Goal: Task Accomplishment & Management: Manage account settings

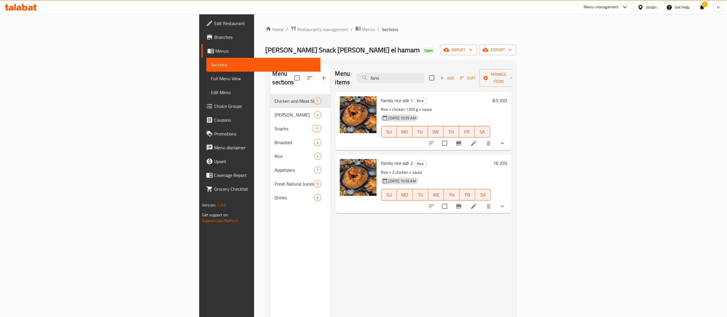
click at [7, 5] on icon at bounding box center [7, 7] width 4 height 7
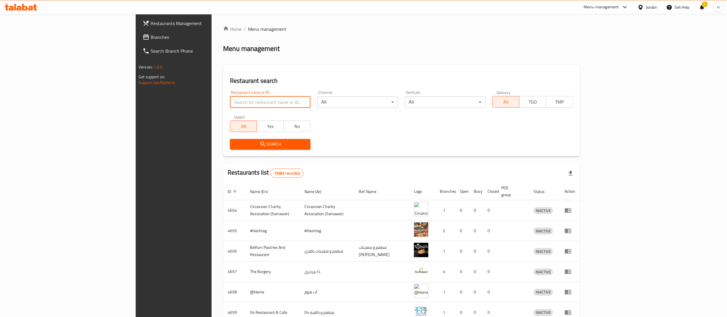
click at [230, 100] on input "search" at bounding box center [270, 101] width 80 height 11
paste input "606634 - 27835"
click button "Search" at bounding box center [270, 144] width 80 height 11
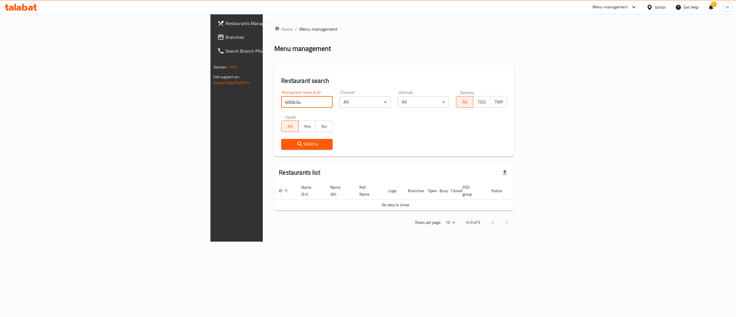
type input "606634"
click button "Search" at bounding box center [306, 144] width 51 height 11
click at [225, 37] on span "Branches" at bounding box center [276, 37] width 103 height 7
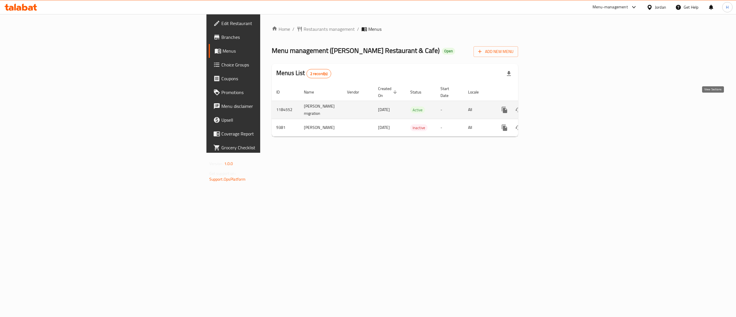
click at [549, 106] on icon "enhanced table" at bounding box center [545, 109] width 7 height 7
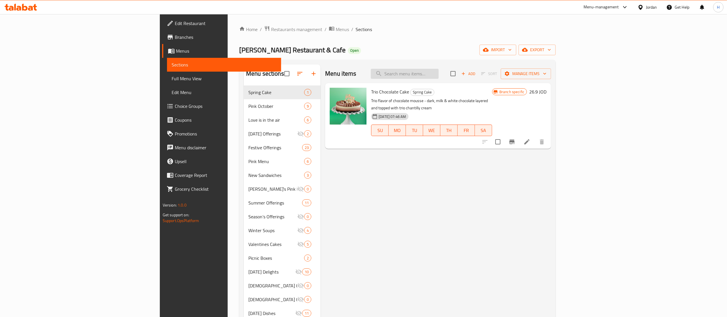
click at [439, 74] on input "search" at bounding box center [405, 74] width 68 height 10
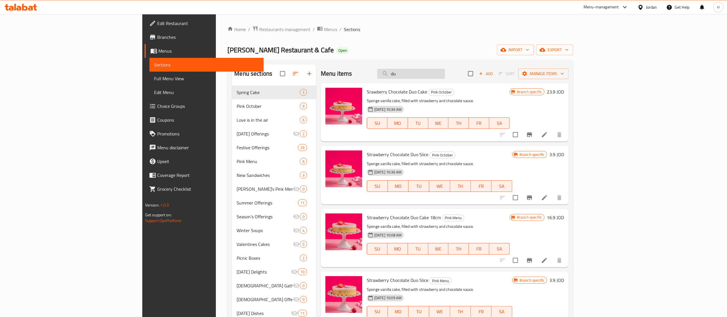
type input "d"
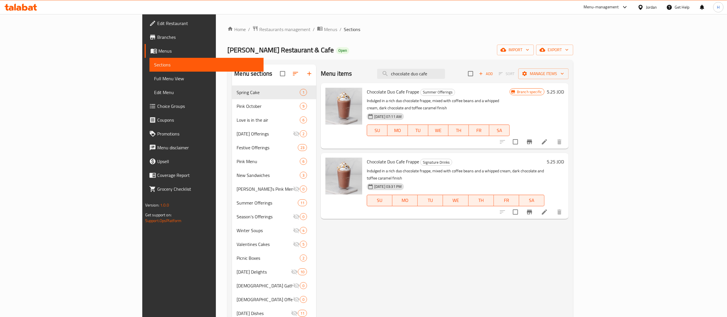
type input "chocolate duo cafe"
click at [536, 139] on button "Branch-specific-item" at bounding box center [530, 142] width 14 height 14
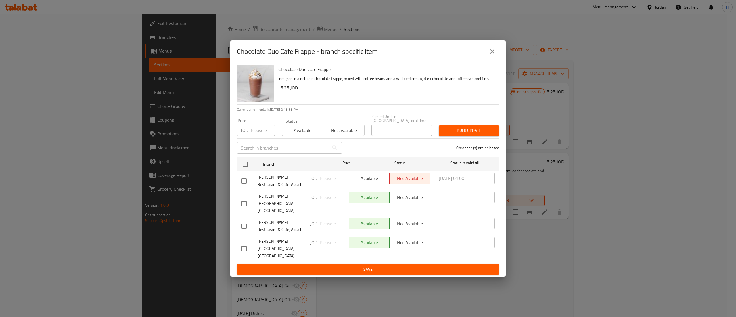
click at [492, 55] on icon "close" at bounding box center [492, 51] width 7 height 7
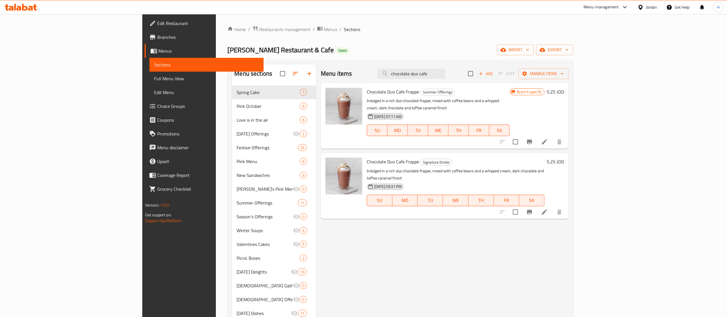
click at [564, 92] on h6 "5.25 JOD" at bounding box center [555, 92] width 17 height 8
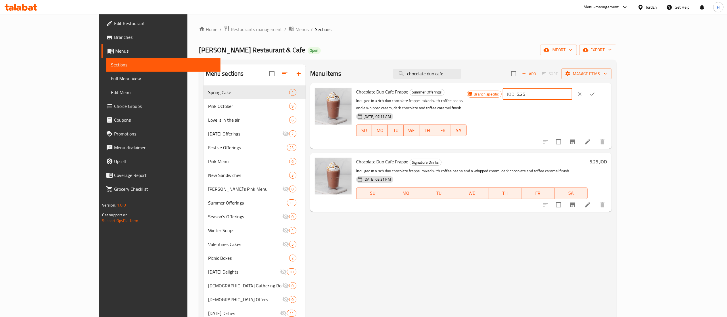
drag, startPoint x: 643, startPoint y: 92, endPoint x: 571, endPoint y: 87, distance: 72.3
click at [571, 87] on div "Chocolate Duo Cafe Frappe Summer Offerings Indulged in a rich duo chocolate fra…" at bounding box center [482, 115] width 256 height 61
type input "4.5"
click at [595, 94] on icon "ok" at bounding box center [593, 94] width 6 height 6
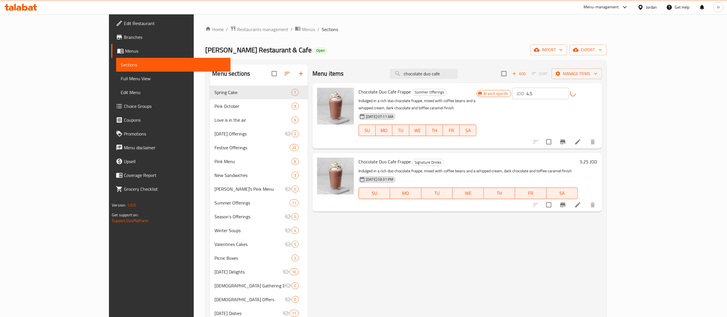
click at [597, 159] on h6 "5.25 JOD" at bounding box center [588, 162] width 17 height 8
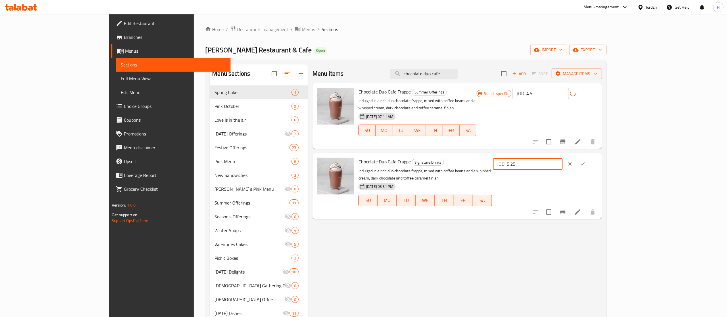
drag, startPoint x: 649, startPoint y: 156, endPoint x: 605, endPoint y: 156, distance: 44.0
click at [600, 156] on div "Chocolate Duo Cafe Frappe Signature Drinks Indulged in a rich duo chocolate fra…" at bounding box center [477, 185] width 243 height 61
type input "4.5"
click at [586, 161] on icon "ok" at bounding box center [583, 164] width 6 height 6
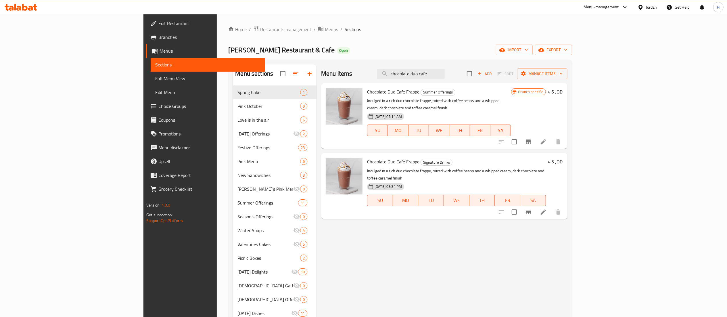
click at [26, 4] on icon at bounding box center [21, 7] width 32 height 7
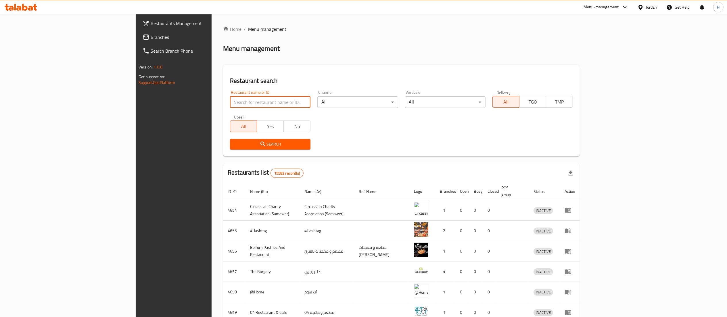
click at [230, 103] on input "search" at bounding box center [270, 101] width 80 height 11
paste input "627918"
type input "627918"
click button "Search" at bounding box center [270, 144] width 80 height 11
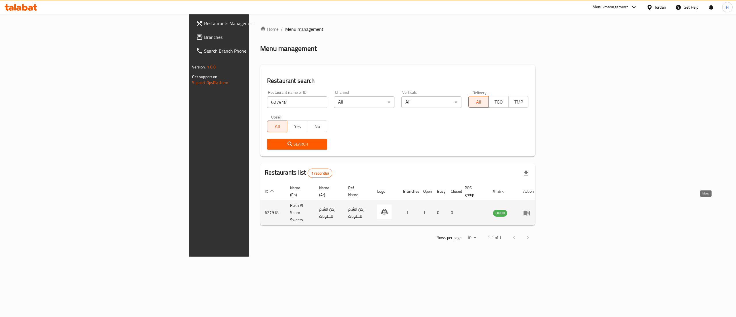
click at [530, 209] on icon "enhanced table" at bounding box center [526, 212] width 7 height 7
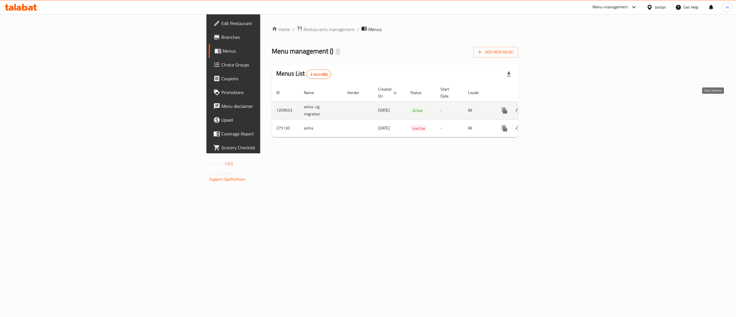
click at [549, 107] on icon "enhanced table" at bounding box center [545, 110] width 7 height 7
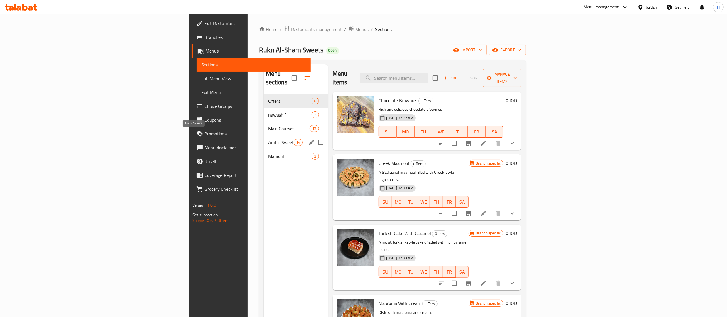
click at [268, 139] on span "Arabic Sweets" at bounding box center [280, 142] width 25 height 7
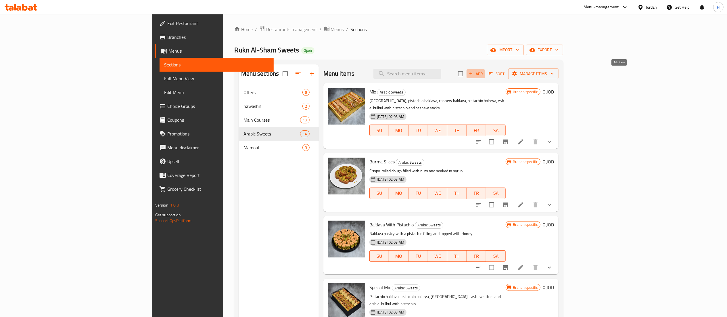
click at [483, 73] on span "Add" at bounding box center [476, 73] width 16 height 7
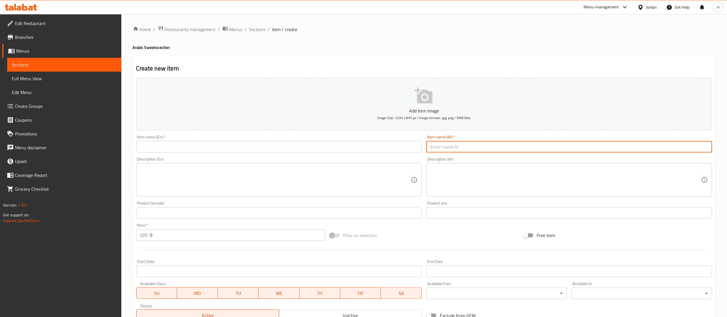
click at [484, 148] on input "text" at bounding box center [569, 146] width 286 height 11
paste input "غريبه يونانيه باللوز"
type input "غريبه يونانيه باللوز"
click at [333, 148] on input "text" at bounding box center [279, 146] width 286 height 11
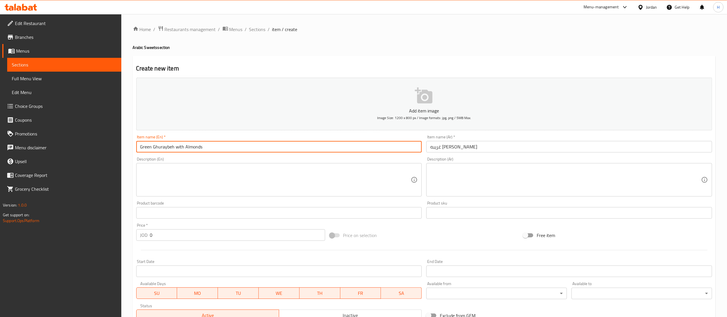
type input "Green Ghuraybeh with Almonds"
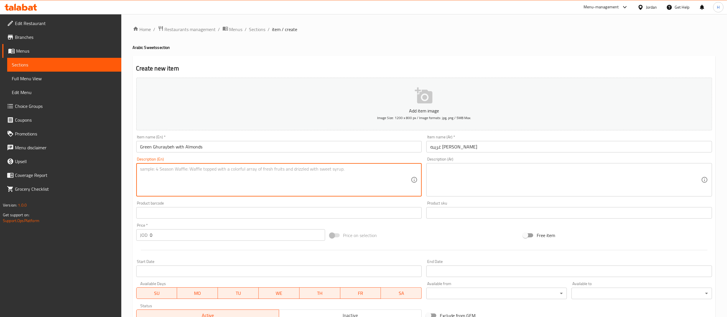
click at [241, 191] on textarea at bounding box center [275, 179] width 271 height 27
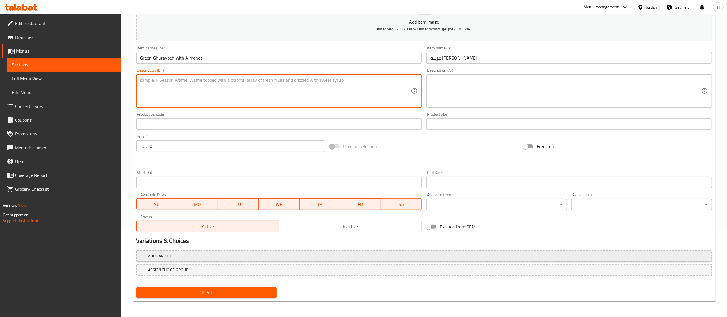
click at [208, 255] on span "Add variant" at bounding box center [423, 255] width 565 height 7
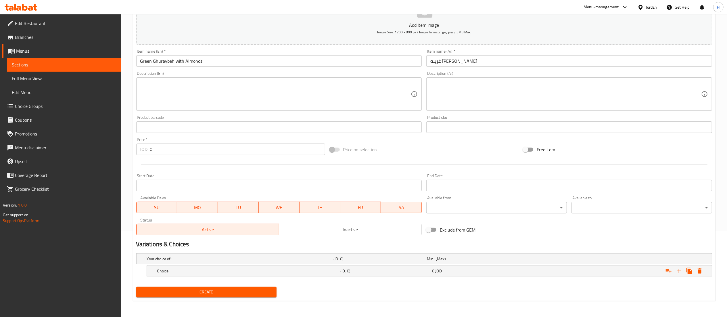
scroll to position [86, 0]
click at [678, 271] on icon "Expand" at bounding box center [678, 270] width 7 height 7
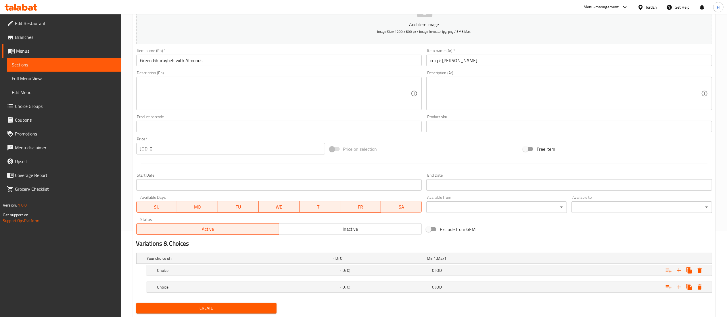
scroll to position [103, 0]
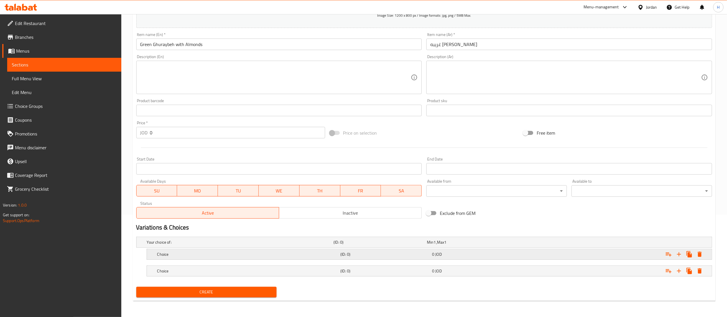
click at [270, 253] on h5 "Choice" at bounding box center [247, 254] width 181 height 6
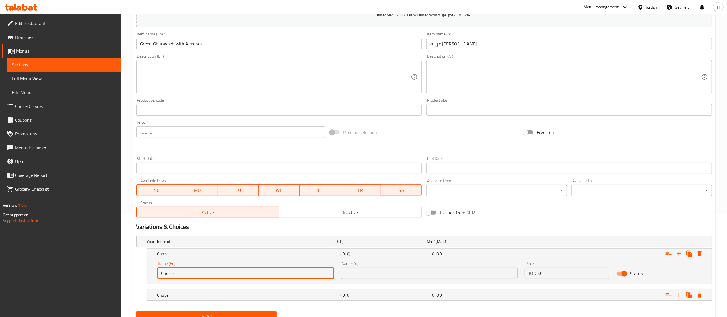
drag, startPoint x: 187, startPoint y: 266, endPoint x: 107, endPoint y: 271, distance: 79.8
click at [107, 271] on div "Edit Restaurant Branches Menus Sections Full Menu View Edit Menu Choice Groups …" at bounding box center [363, 126] width 727 height 430
type input "0"
type input "Half Kilo"
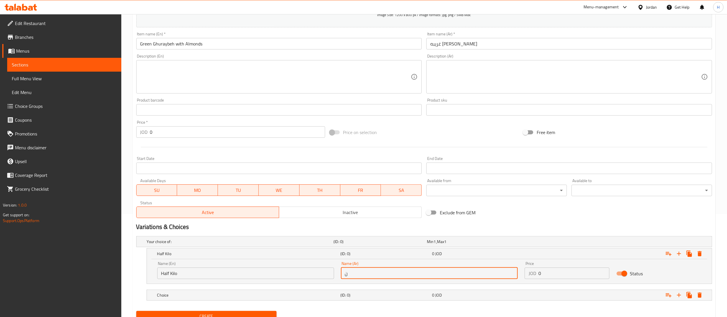
type input "نصف كيلو"
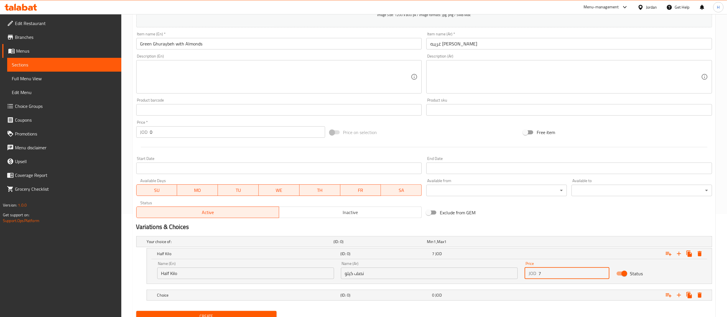
scroll to position [128, 0]
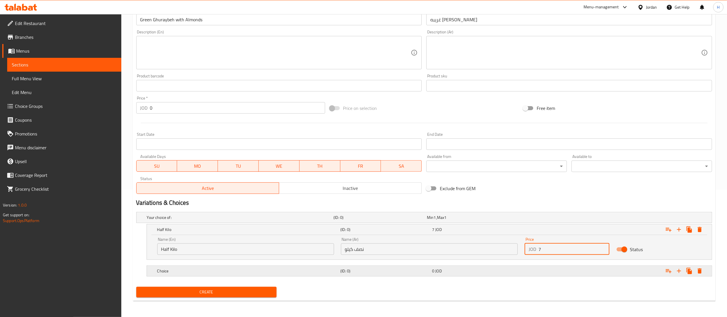
type input "7"
click at [535, 267] on div "Expand" at bounding box center [614, 270] width 183 height 13
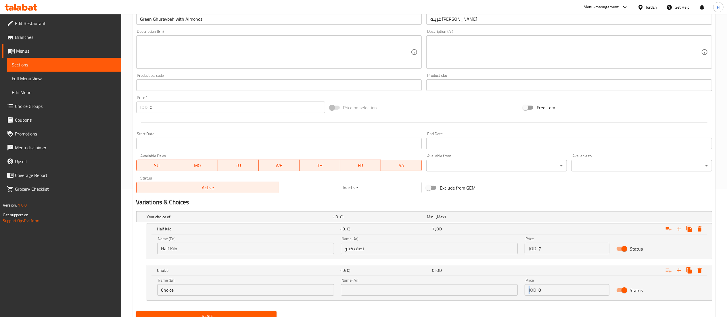
drag, startPoint x: 543, startPoint y: 284, endPoint x: 527, endPoint y: 287, distance: 16.1
click at [527, 287] on div "Price JOD 0 Price" at bounding box center [567, 287] width 85 height 18
drag, startPoint x: 549, startPoint y: 293, endPoint x: 510, endPoint y: 292, distance: 39.1
click at [510, 292] on div "Name (En) Choice Name (En) Name (Ar) Name (Ar) Price JOD 0 Price Status" at bounding box center [429, 287] width 551 height 24
type input "14"
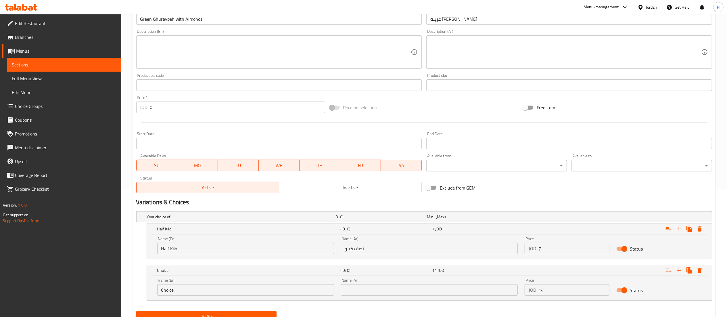
click at [284, 283] on div "Name (En) Choice Name (En)" at bounding box center [245, 287] width 177 height 18
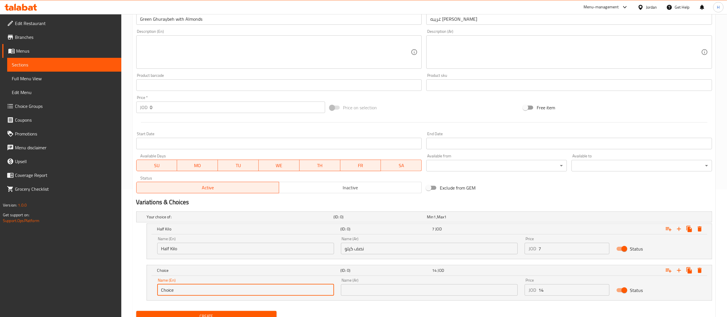
click at [271, 290] on input "Choice" at bounding box center [245, 289] width 177 height 11
type input "Kilo"
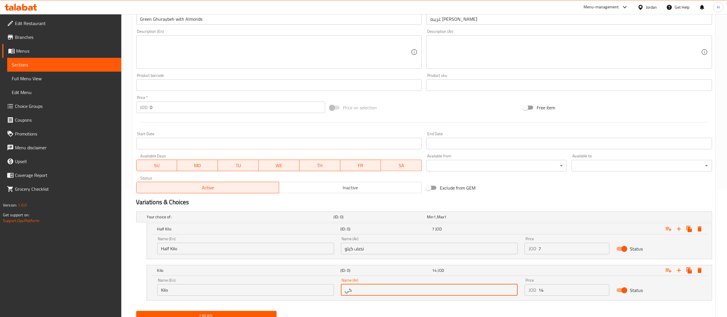
type input "كيلو"
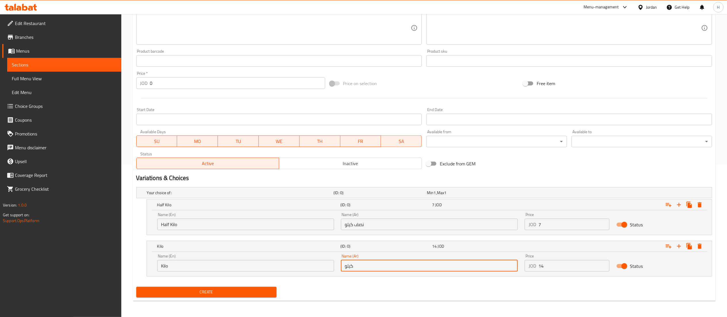
click at [195, 291] on span "Create" at bounding box center [206, 291] width 131 height 7
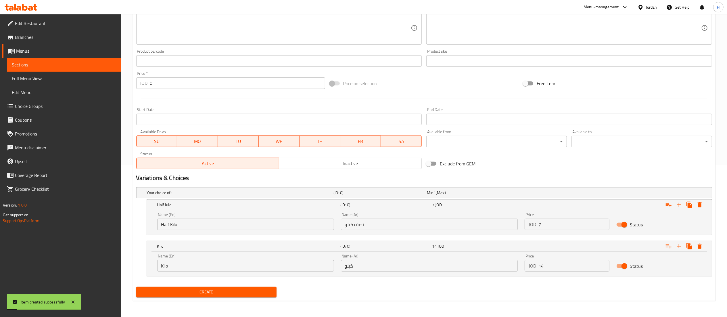
scroll to position [0, 0]
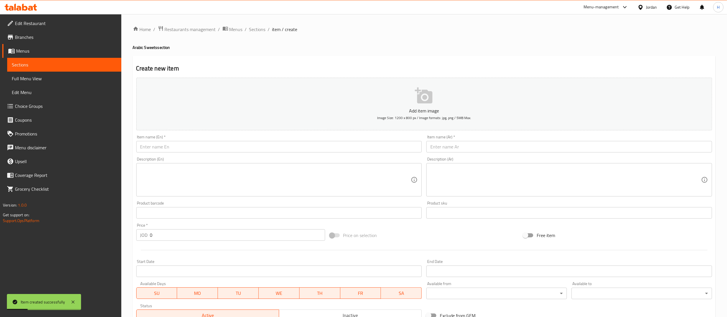
click at [471, 147] on input "text" at bounding box center [569, 146] width 286 height 11
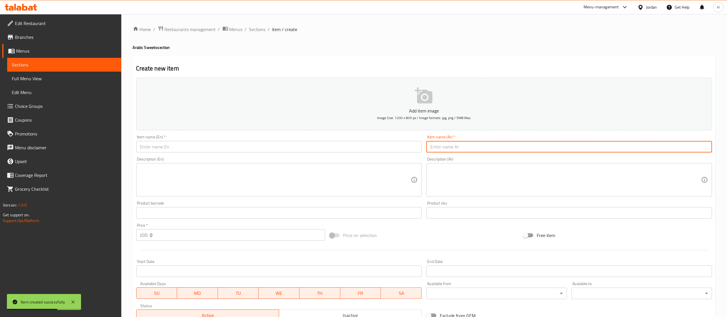
click at [552, 149] on input "text" at bounding box center [569, 146] width 286 height 11
paste input "غريبة يونانيه بالفستق"
type input "غريبة يونانيه بالفستق"
click at [313, 146] on input "text" at bounding box center [279, 146] width 286 height 11
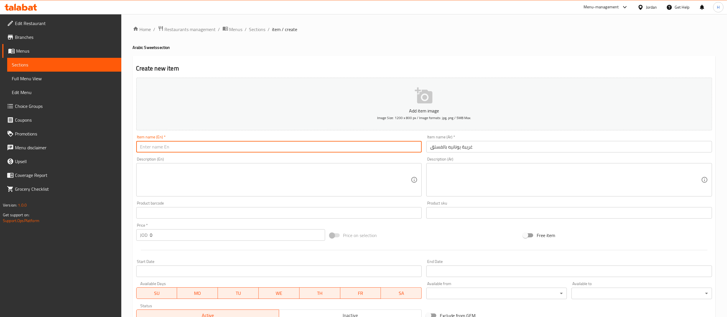
click at [222, 147] on input "text" at bounding box center [279, 146] width 286 height 11
paste input "Greek Ghriba with Pistachios"
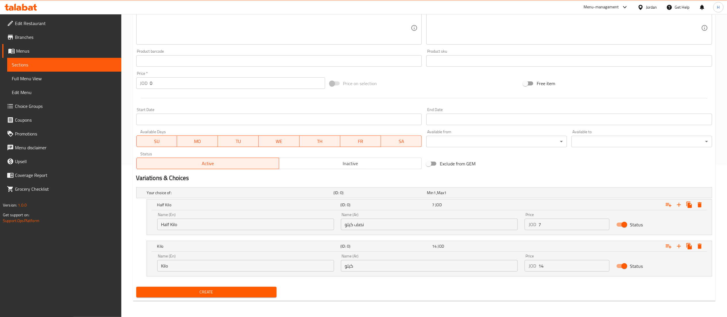
scroll to position [152, 0]
type input "Greek Ghriba with Pistachios"
drag, startPoint x: 551, startPoint y: 224, endPoint x: 507, endPoint y: 220, distance: 43.5
click at [507, 220] on div "Name (En) Half Kilo Name (En) Name (Ar) نصف كيلو Name (Ar) Price JOD 7 Price St…" at bounding box center [429, 221] width 551 height 24
type input "10"
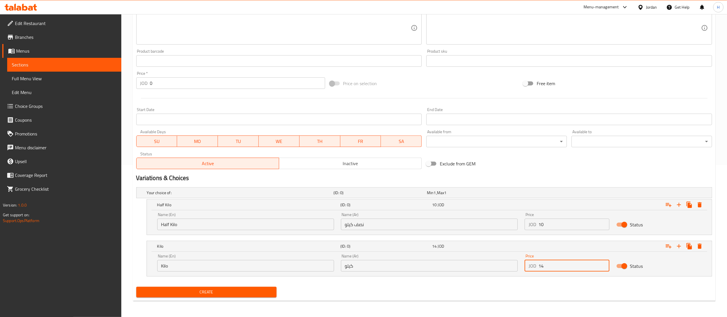
drag, startPoint x: 546, startPoint y: 265, endPoint x: 497, endPoint y: 265, distance: 48.6
click at [497, 265] on div "Name (En) Kilo Name (En) Name (Ar) كيلو Name (Ar) Price JOD 14 Price Status" at bounding box center [429, 262] width 551 height 24
type input "20"
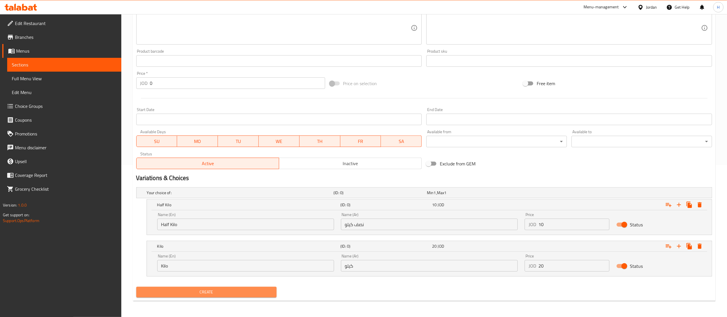
click at [220, 295] on span "Create" at bounding box center [206, 291] width 131 height 7
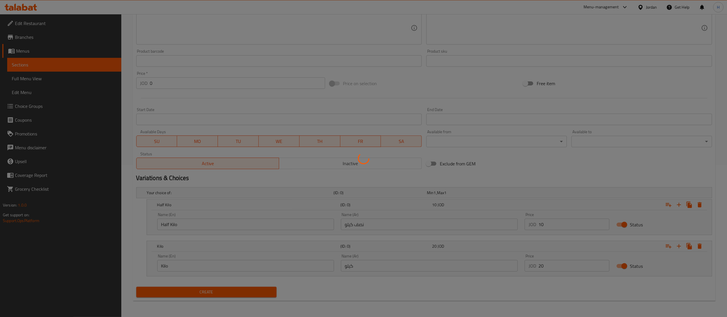
scroll to position [0, 0]
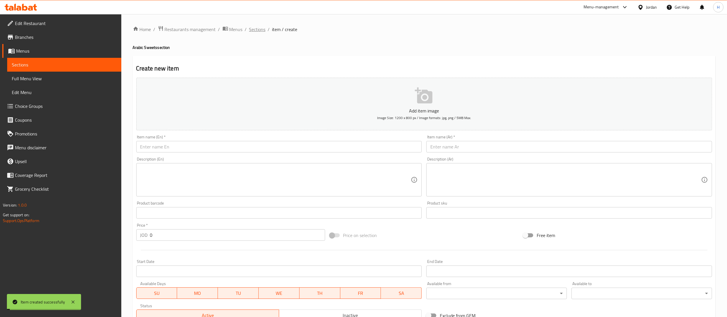
click at [259, 29] on span "Sections" at bounding box center [257, 29] width 16 height 7
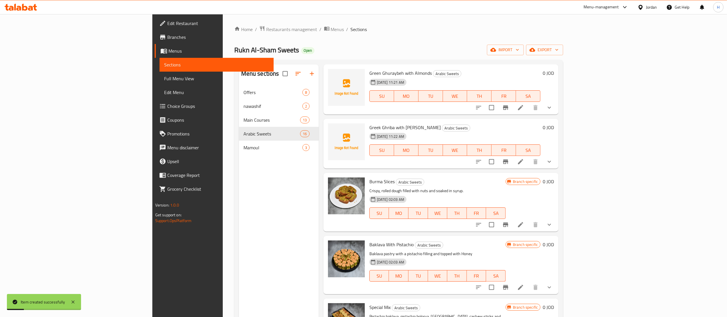
scroll to position [78, 0]
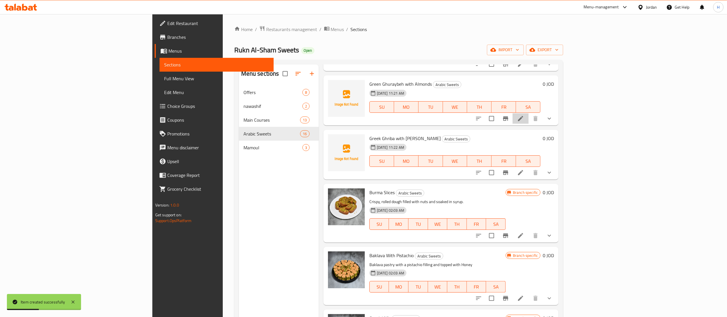
click at [529, 114] on li at bounding box center [520, 118] width 16 height 10
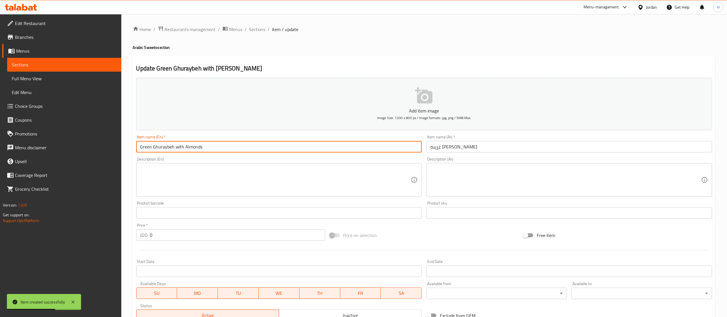
click at [167, 149] on input "Green Ghuraybeh with Almonds" at bounding box center [279, 146] width 286 height 11
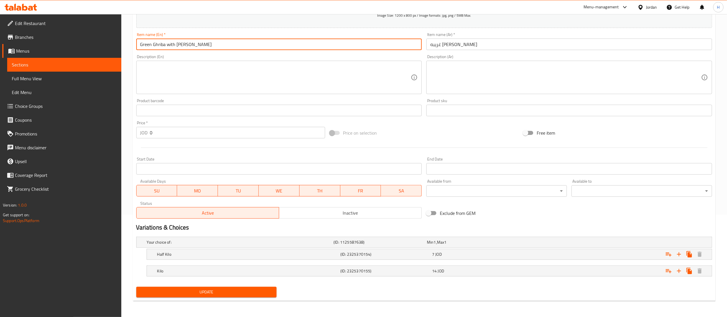
type input "Green Ghriba with Almonds"
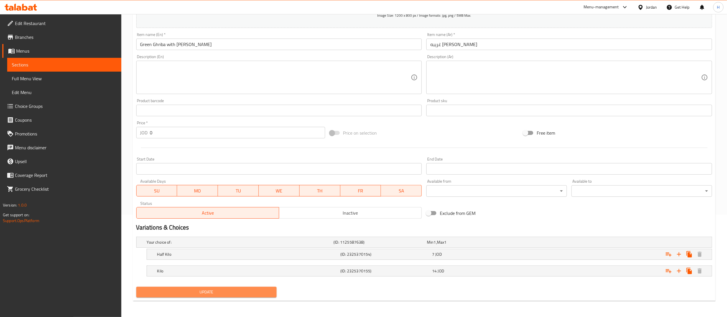
click at [219, 287] on button "Update" at bounding box center [206, 292] width 141 height 11
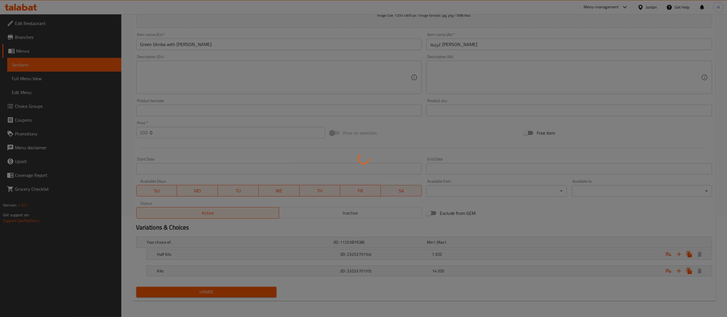
scroll to position [0, 0]
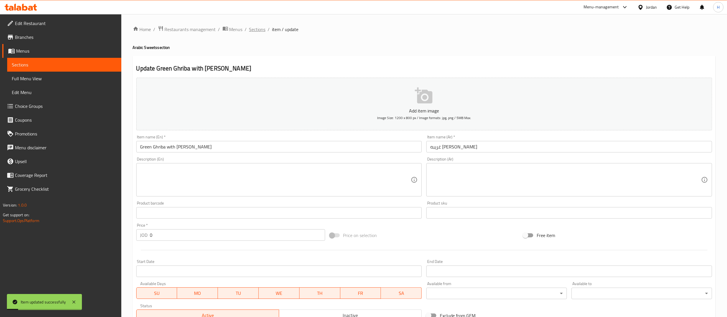
click at [254, 31] on span "Sections" at bounding box center [257, 29] width 16 height 7
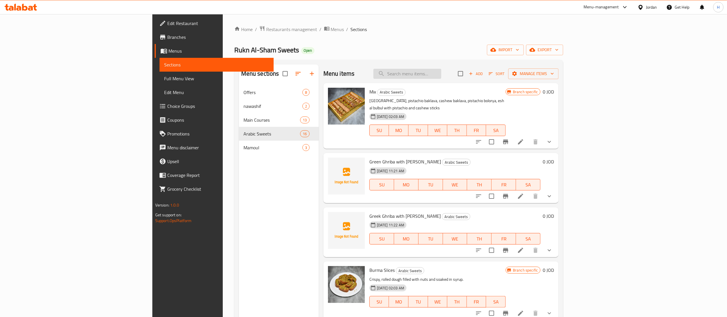
click at [441, 77] on input "search" at bounding box center [407, 74] width 68 height 10
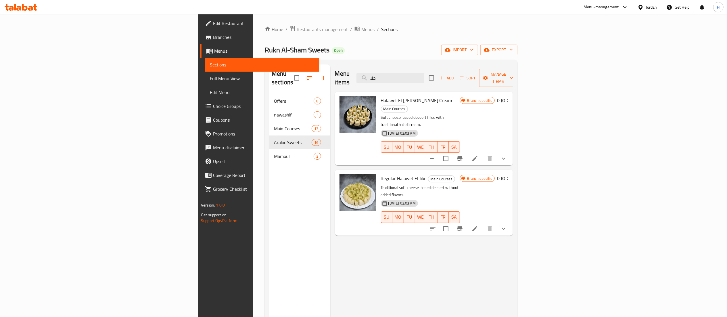
type input "حلا"
click at [510, 151] on button "show more" at bounding box center [504, 158] width 14 height 14
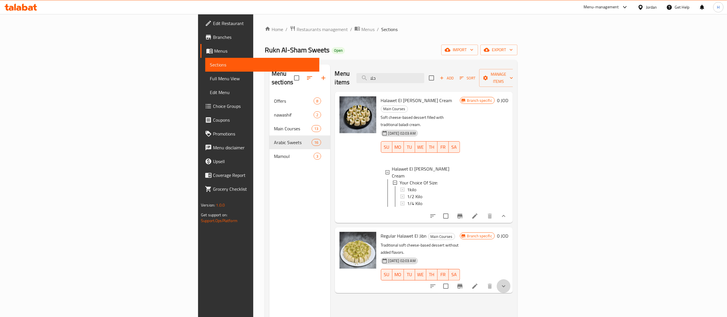
click at [507, 283] on icon "show more" at bounding box center [503, 286] width 7 height 7
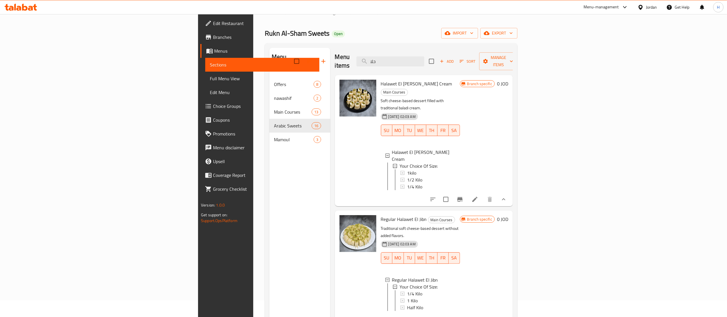
scroll to position [17, 0]
click at [213, 107] on span "Choice Groups" at bounding box center [264, 106] width 102 height 7
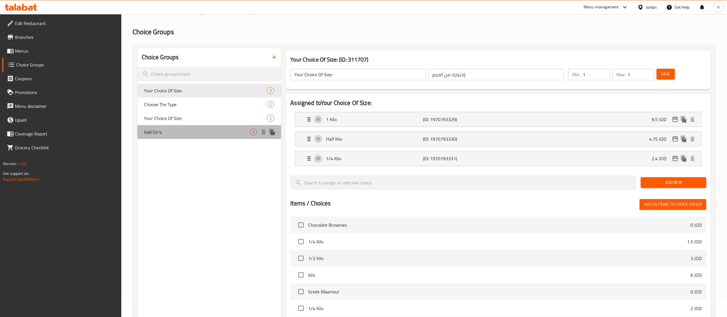
click at [185, 128] on div "Add On's: 2" at bounding box center [209, 132] width 144 height 14
type input "Add On's:"
type input "اضافات:"
type input "0"
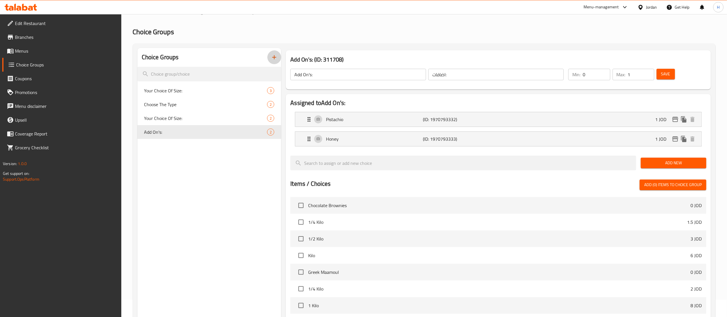
click at [274, 64] on button "button" at bounding box center [274, 57] width 14 height 14
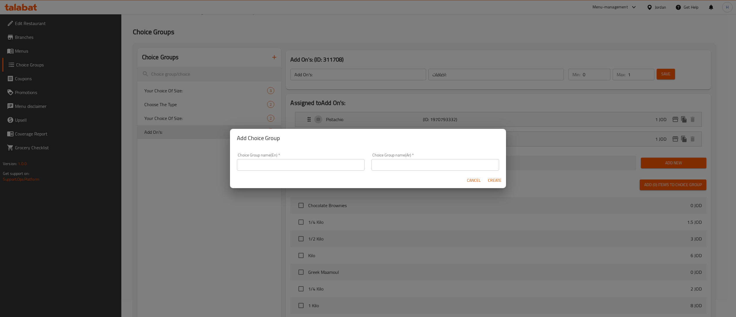
click at [282, 166] on input "text" at bounding box center [301, 164] width 128 height 11
type input "ِ"
type input "Add On"
type input "اختيارك من"
click at [485, 175] on button "Create" at bounding box center [494, 180] width 18 height 11
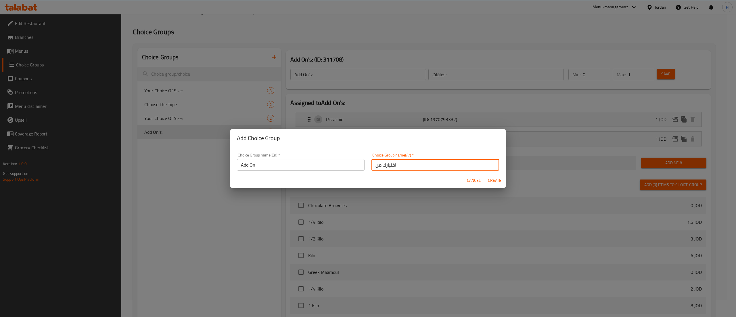
type input "Add On"
type input "اختيارك من"
type input "0"
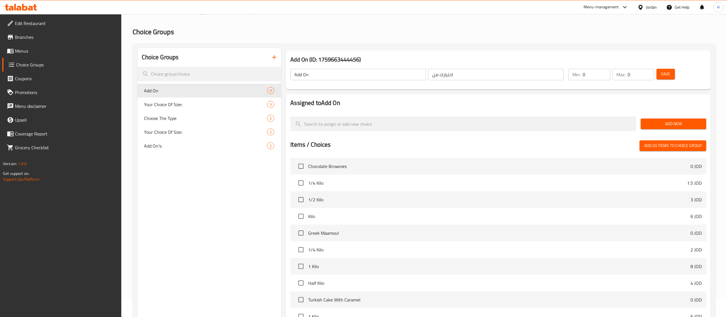
click at [678, 130] on div "Add New" at bounding box center [673, 123] width 70 height 19
click at [666, 124] on span "Add New" at bounding box center [673, 123] width 56 height 7
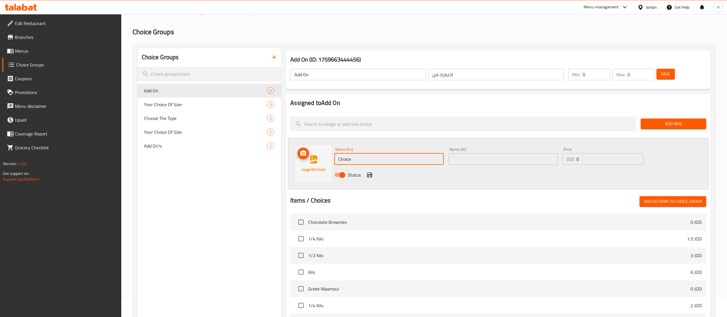
drag, startPoint x: 367, startPoint y: 156, endPoint x: 303, endPoint y: 145, distance: 65.7
click at [303, 145] on div "Name (En) Choice Name (En) Name (Ar) Name (Ar) Price JOD 0 Price Status" at bounding box center [498, 163] width 421 height 51
type input "أ"
type input "Honey"
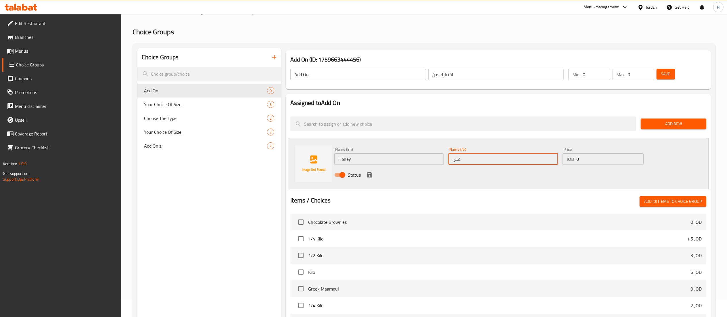
type input "عسل"
type input "0.75"
click at [371, 174] on icon "save" at bounding box center [369, 174] width 5 height 5
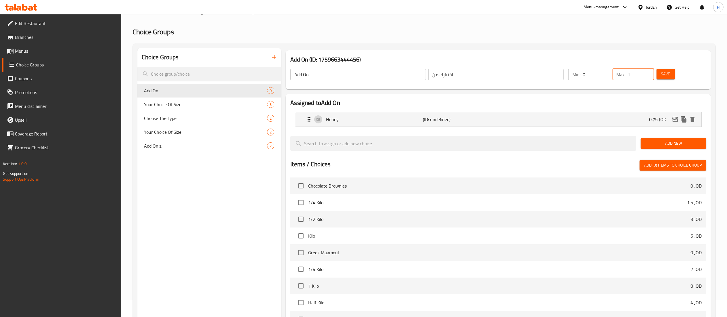
type input "1"
click at [649, 70] on input "1" at bounding box center [641, 74] width 26 height 11
click at [659, 74] on button "Save" at bounding box center [666, 74] width 18 height 11
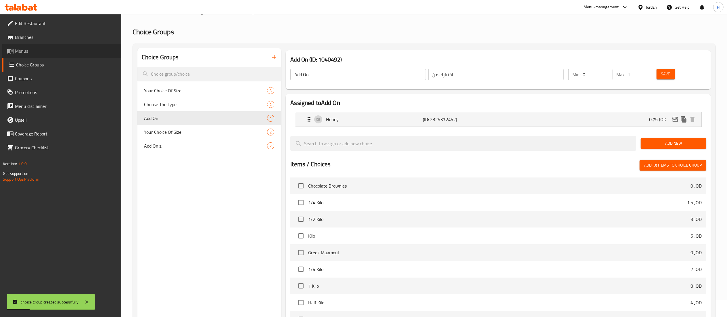
click at [37, 50] on span "Menus" at bounding box center [66, 50] width 102 height 7
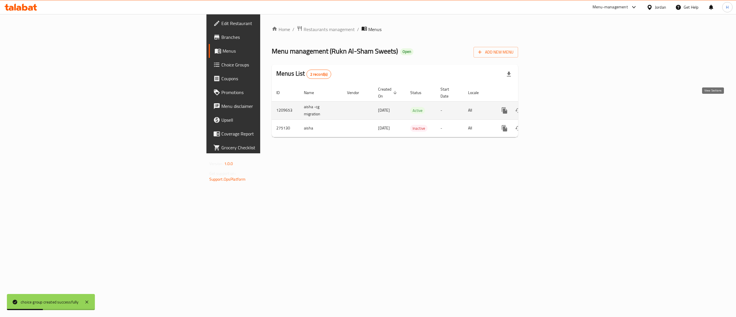
click at [553, 103] on link "enhanced table" at bounding box center [546, 110] width 14 height 14
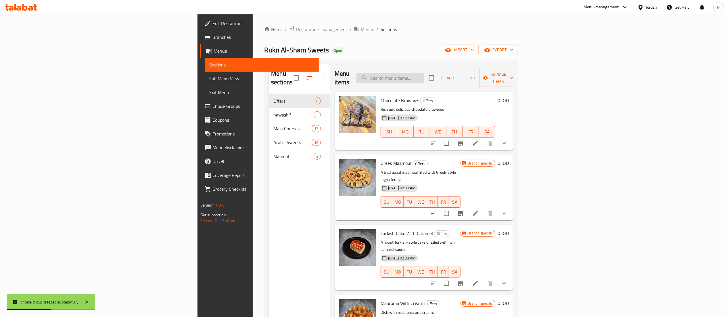
click at [424, 73] on input "search" at bounding box center [390, 78] width 68 height 10
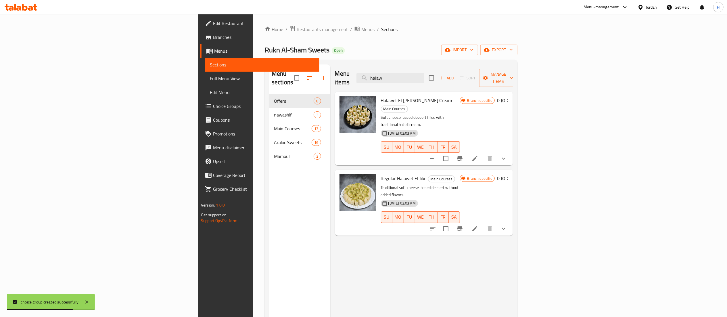
type input "halaw"
click at [477, 156] on icon at bounding box center [474, 158] width 5 height 5
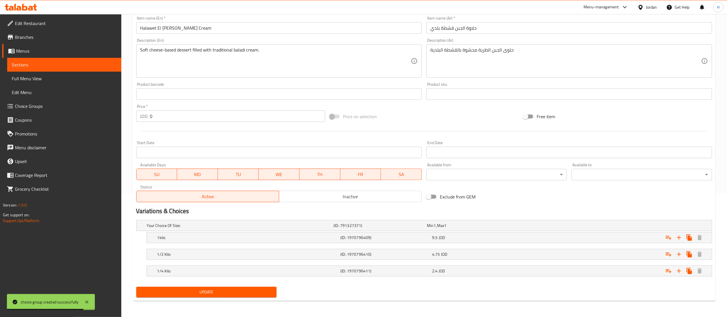
scroll to position [128, 0]
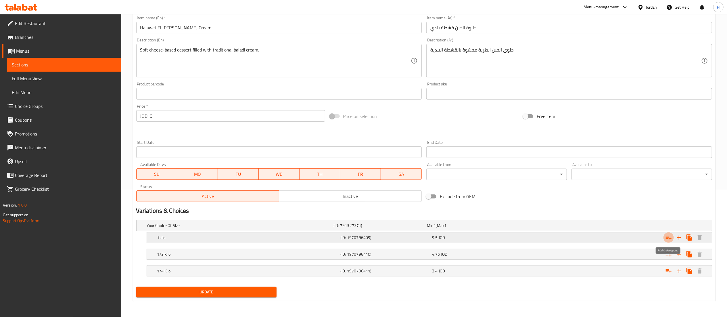
click at [667, 236] on icon "Expand" at bounding box center [668, 237] width 7 height 7
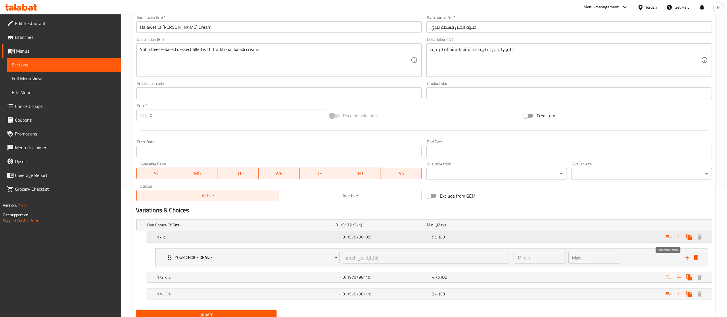
scroll to position [152, 0]
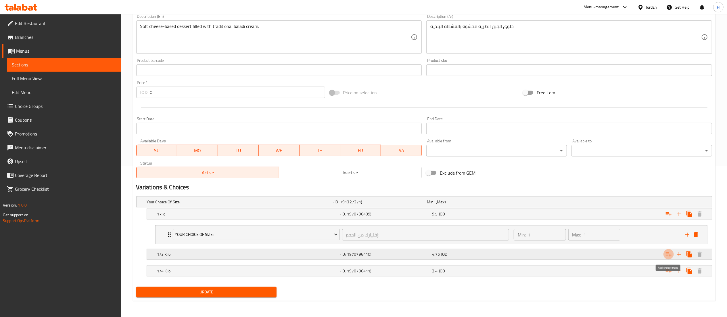
click at [669, 253] on icon "Expand" at bounding box center [668, 254] width 7 height 7
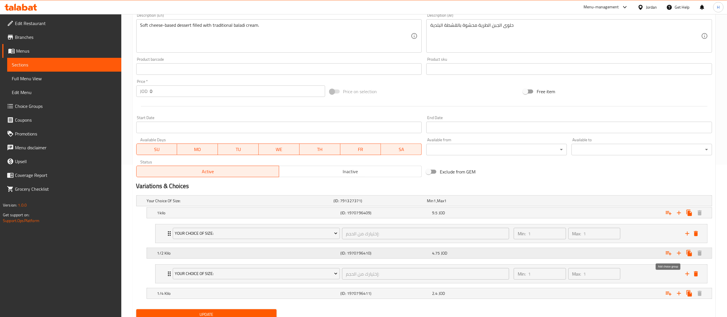
scroll to position [176, 0]
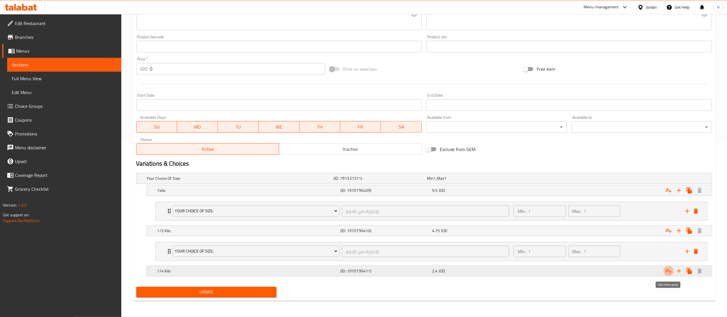
click at [666, 271] on icon "Expand" at bounding box center [669, 271] width 6 height 4
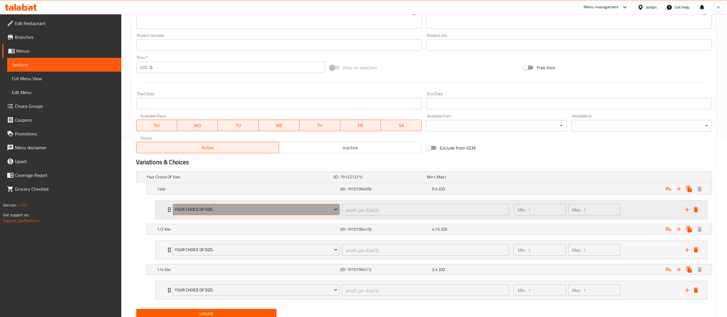
click at [211, 211] on span "Your Choice Of Size:" at bounding box center [256, 209] width 163 height 7
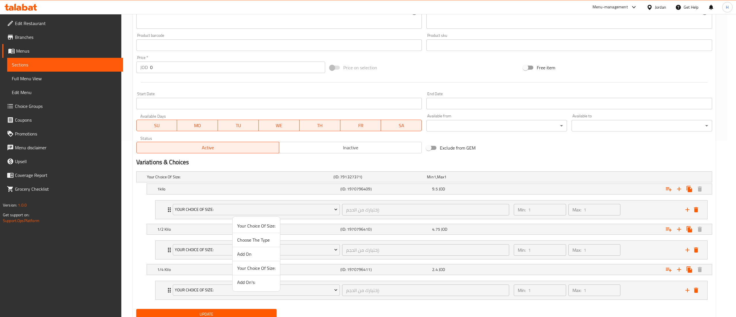
click at [253, 256] on span "Add On" at bounding box center [256, 253] width 38 height 7
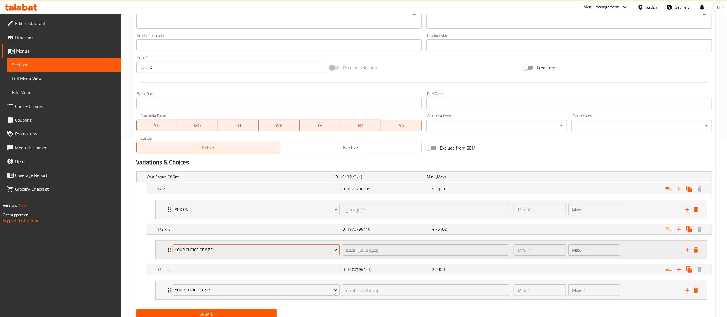
click at [224, 252] on span "Your Choice Of Size:" at bounding box center [256, 249] width 163 height 7
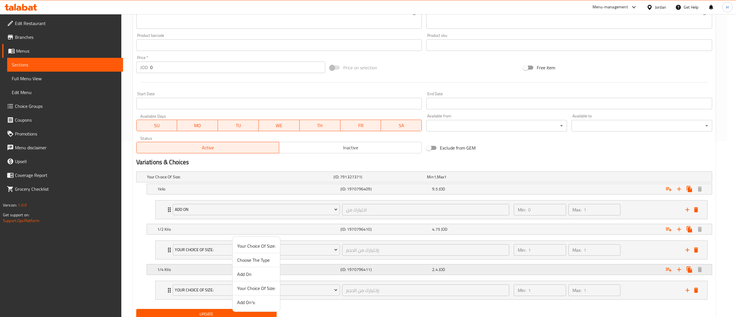
click at [250, 275] on span "Add On" at bounding box center [256, 273] width 38 height 7
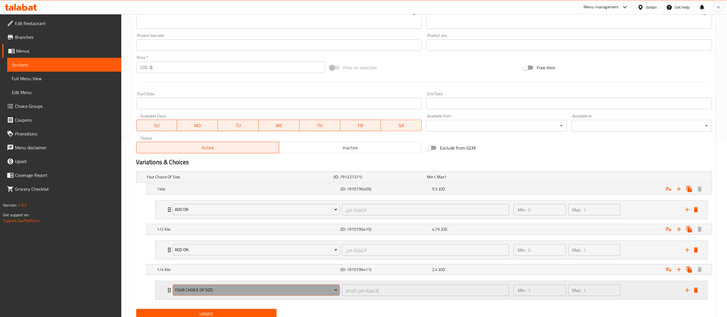
click at [211, 293] on span "Your Choice Of Size:" at bounding box center [256, 289] width 163 height 7
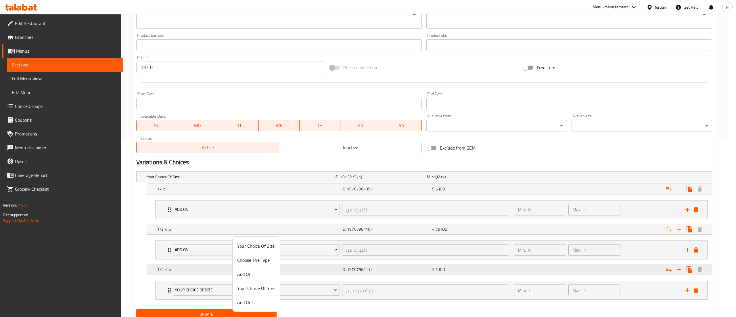
click at [250, 276] on span "Add On" at bounding box center [256, 273] width 38 height 7
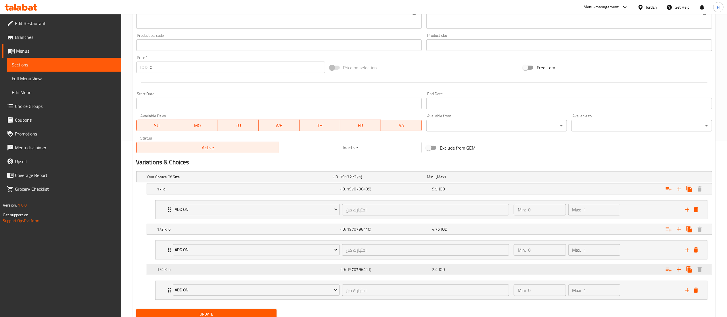
scroll to position [199, 0]
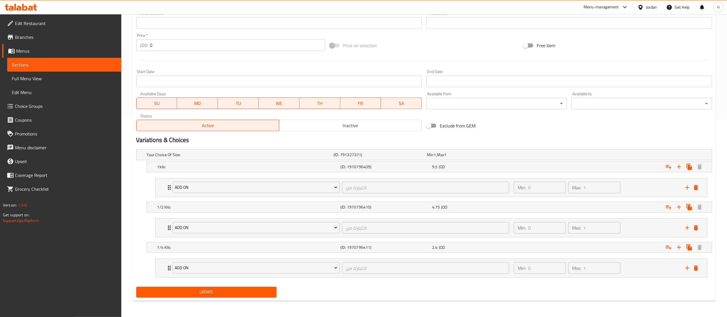
click at [222, 293] on span "Update" at bounding box center [206, 291] width 131 height 7
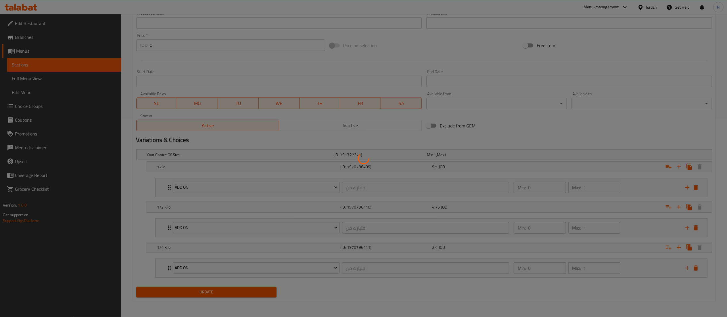
scroll to position [0, 0]
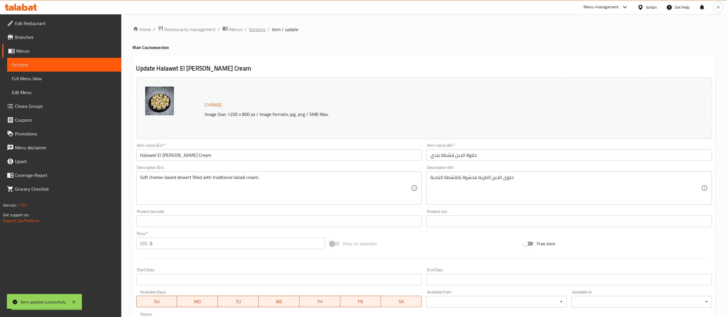
click at [255, 28] on span "Sections" at bounding box center [257, 29] width 16 height 7
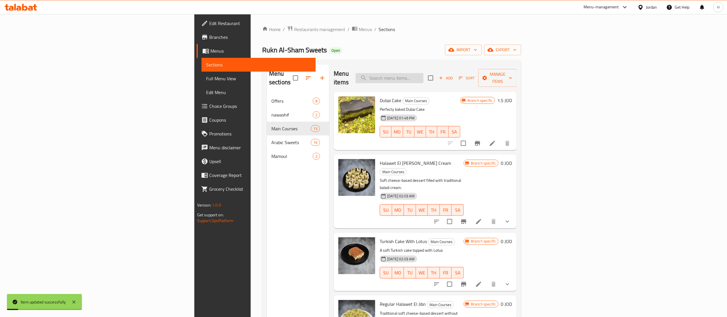
click at [423, 74] on input "search" at bounding box center [390, 78] width 68 height 10
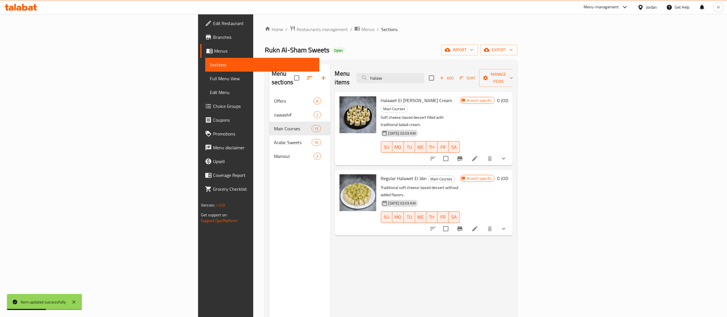
type input "halaw"
click at [478, 225] on icon at bounding box center [474, 228] width 7 height 7
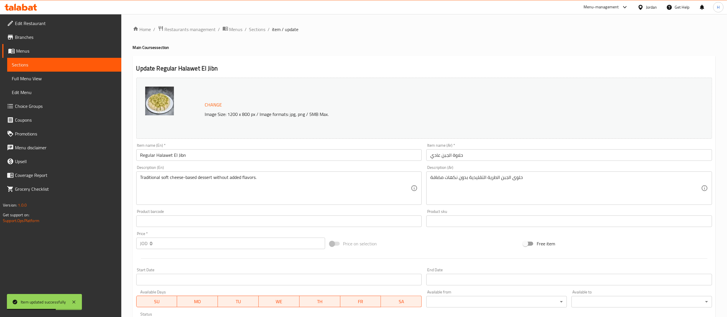
scroll to position [128, 0]
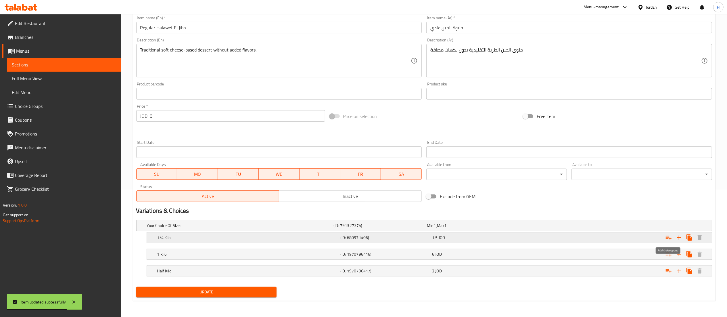
click at [667, 235] on icon "Expand" at bounding box center [668, 237] width 7 height 7
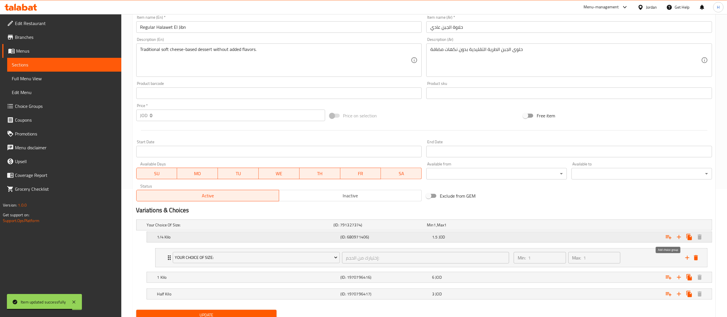
scroll to position [152, 0]
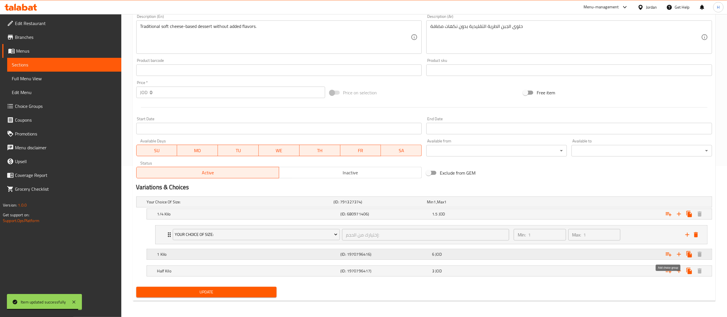
click at [669, 255] on icon "Expand" at bounding box center [669, 254] width 6 height 4
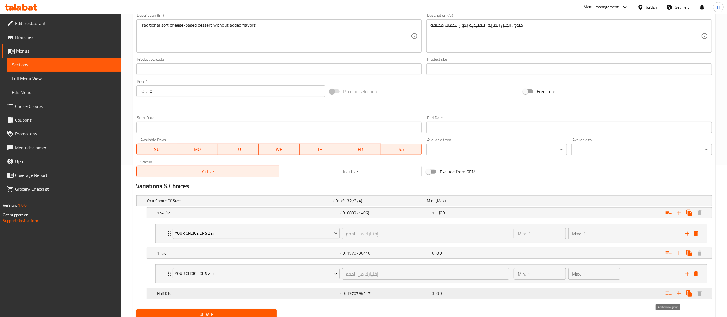
click at [667, 293] on icon "Expand" at bounding box center [669, 293] width 6 height 4
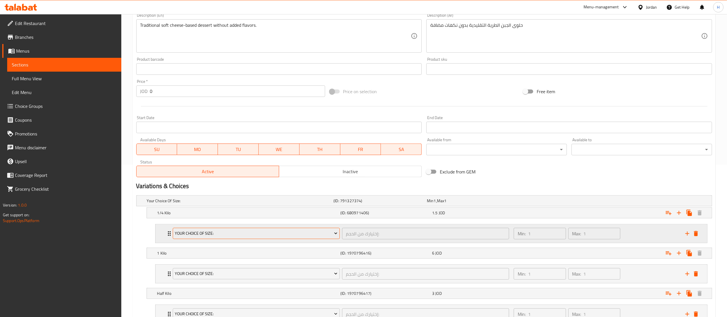
click at [224, 233] on span "Your Choice Of Size:" at bounding box center [256, 233] width 163 height 7
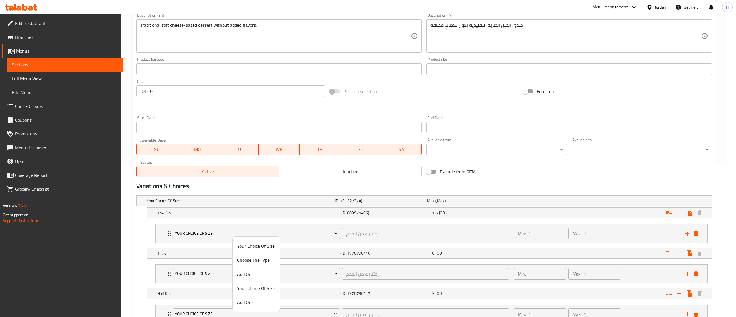
click at [252, 277] on span "Add On" at bounding box center [256, 273] width 38 height 7
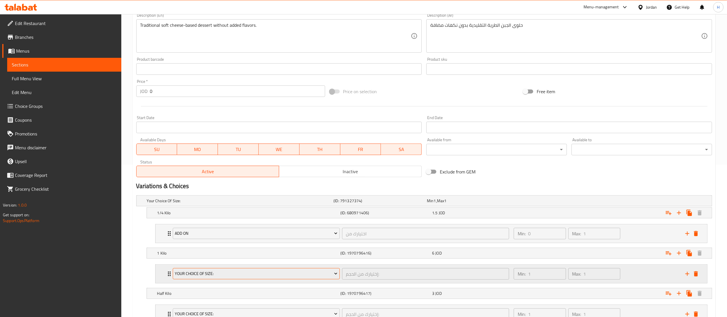
click at [249, 277] on span "Your Choice Of Size:" at bounding box center [256, 273] width 163 height 7
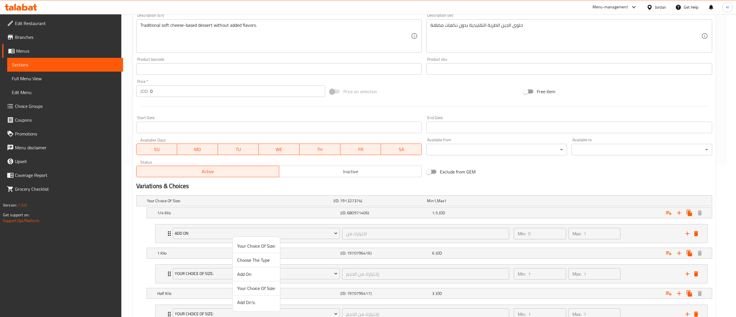
click at [249, 274] on span "Add On" at bounding box center [256, 273] width 38 height 7
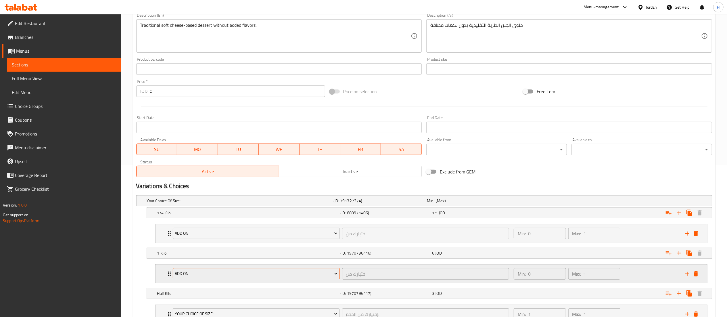
scroll to position [199, 0]
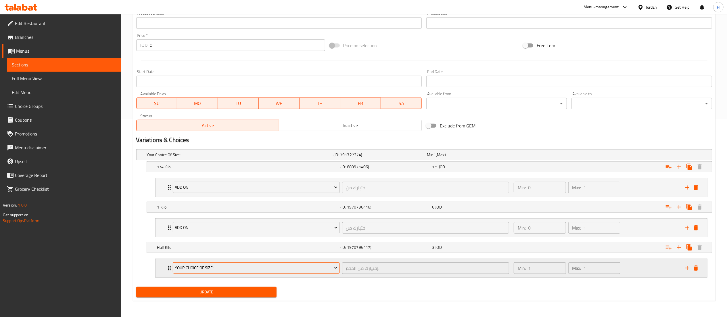
click at [224, 269] on span "Your Choice Of Size:" at bounding box center [256, 267] width 163 height 7
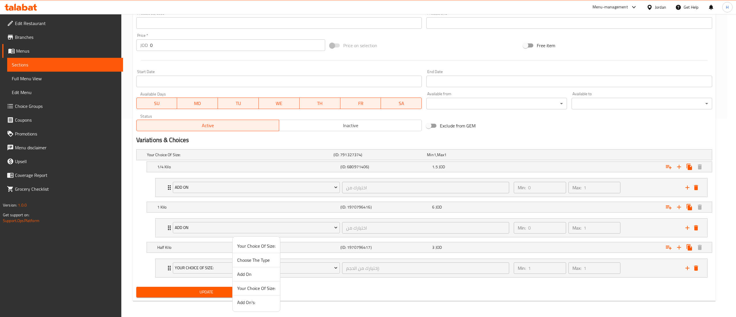
click at [242, 272] on span "Add On" at bounding box center [256, 273] width 38 height 7
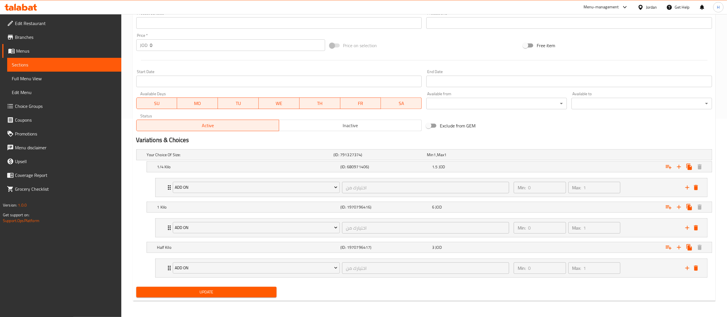
click at [210, 294] on span "Update" at bounding box center [206, 291] width 131 height 7
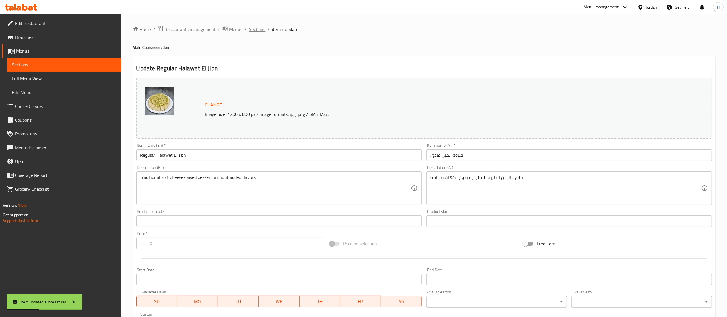
click at [257, 30] on span "Sections" at bounding box center [257, 29] width 16 height 7
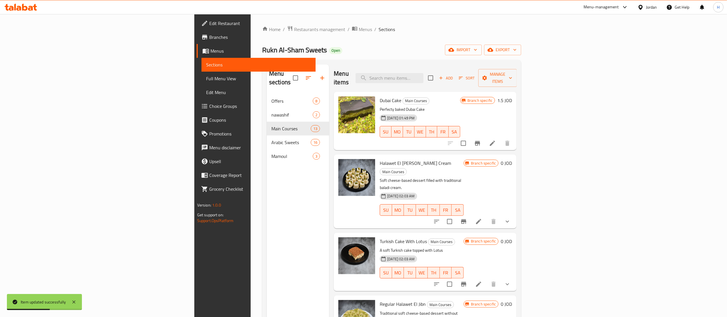
click at [319, 76] on icon "button" at bounding box center [322, 77] width 7 height 7
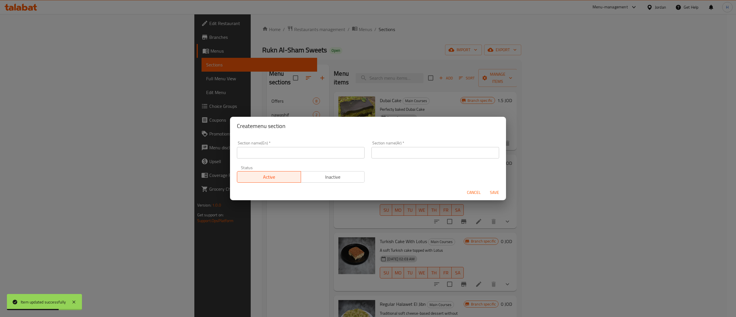
click at [392, 155] on input "text" at bounding box center [435, 152] width 128 height 11
paste input "كنافه"
type input "كنافه"
click at [314, 156] on input "text" at bounding box center [301, 152] width 128 height 11
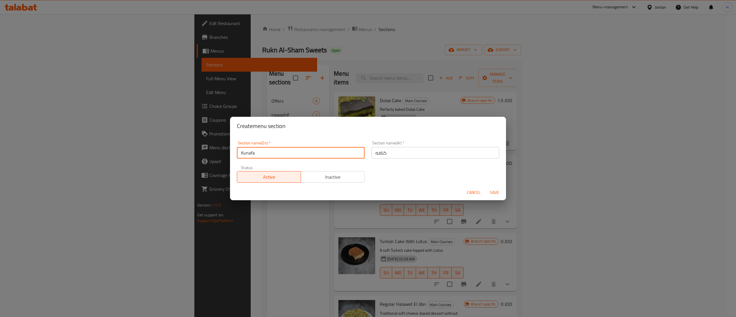
type input "Kunafa"
click at [496, 191] on span "Save" at bounding box center [494, 192] width 14 height 7
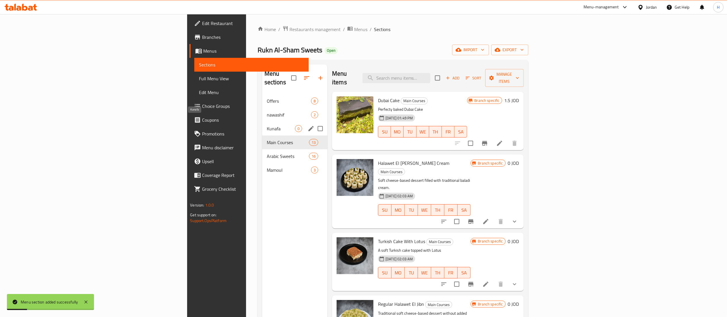
click at [267, 125] on span "Kunafa" at bounding box center [281, 128] width 28 height 7
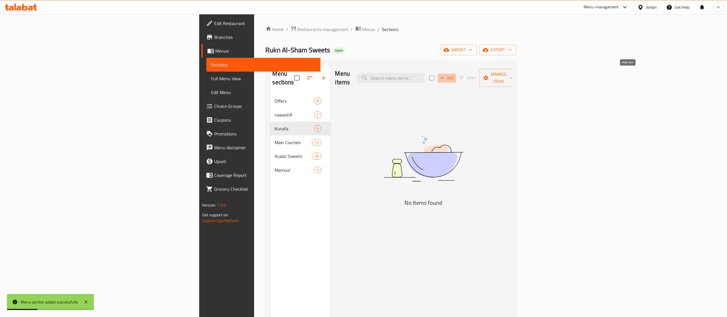
click at [455, 76] on span "Add" at bounding box center [447, 78] width 16 height 7
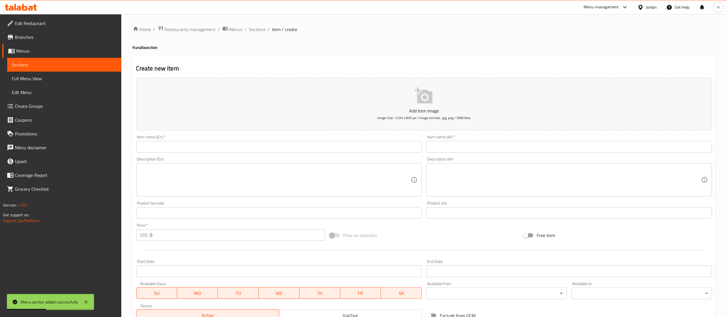
click at [485, 144] on input "text" at bounding box center [569, 146] width 286 height 11
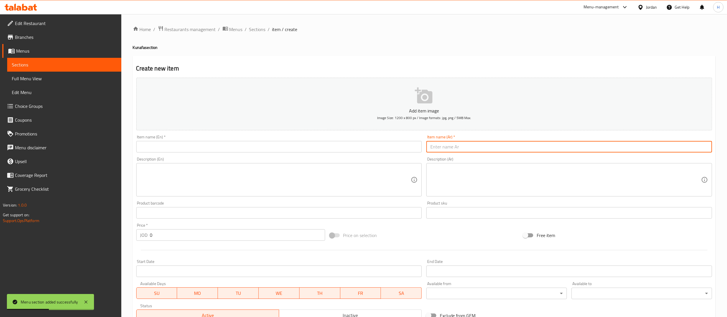
paste input "كنافه ناعمه"
type input "كنافه ناعمه"
click at [380, 145] on input "text" at bounding box center [279, 146] width 286 height 11
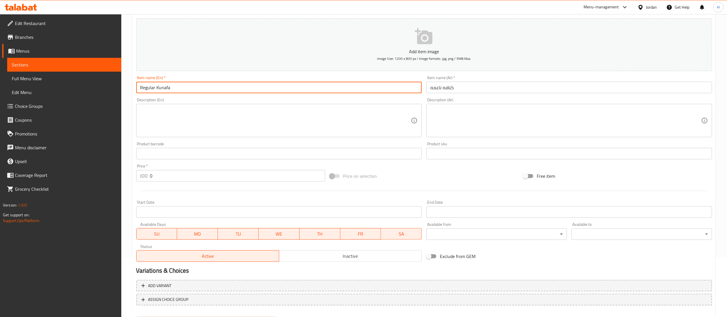
scroll to position [59, 0]
type input "Regular Kunafa"
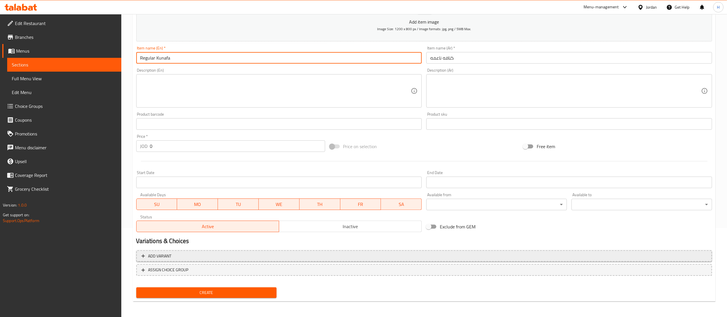
click at [344, 252] on button "Add variant" at bounding box center [424, 256] width 576 height 12
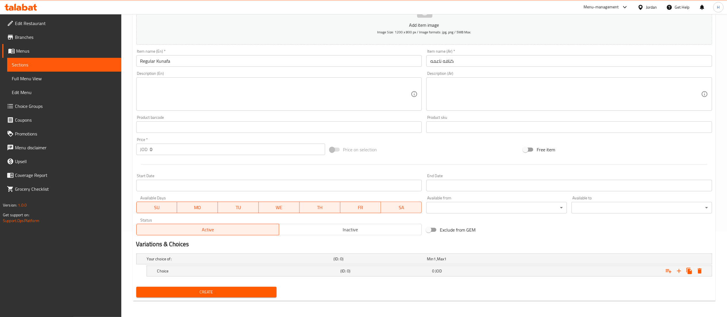
scroll to position [86, 0]
click at [679, 268] on icon "Expand" at bounding box center [678, 270] width 7 height 7
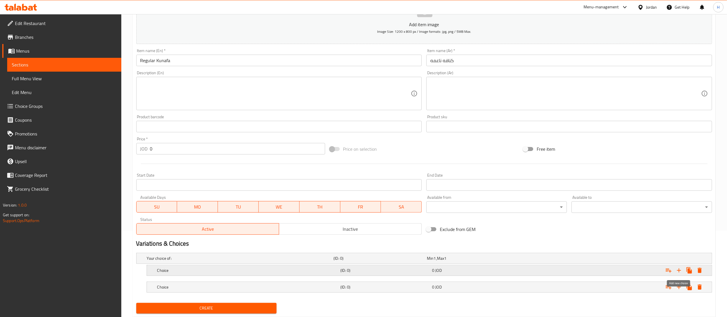
scroll to position [103, 0]
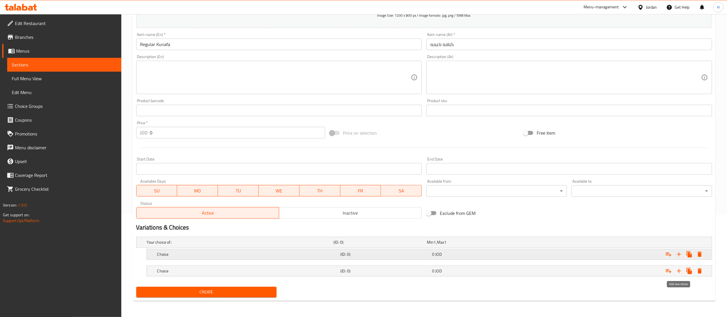
click at [679, 268] on icon "Expand" at bounding box center [678, 270] width 7 height 7
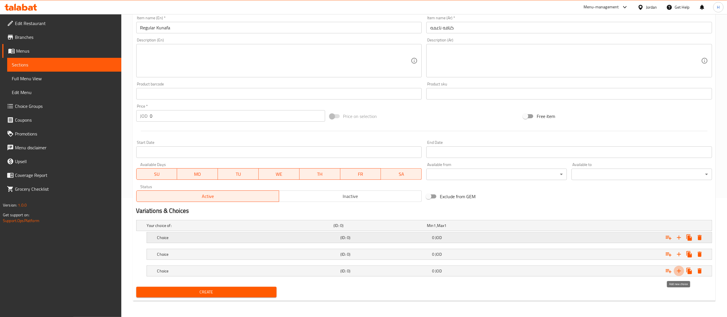
click at [679, 268] on icon "Expand" at bounding box center [678, 270] width 7 height 7
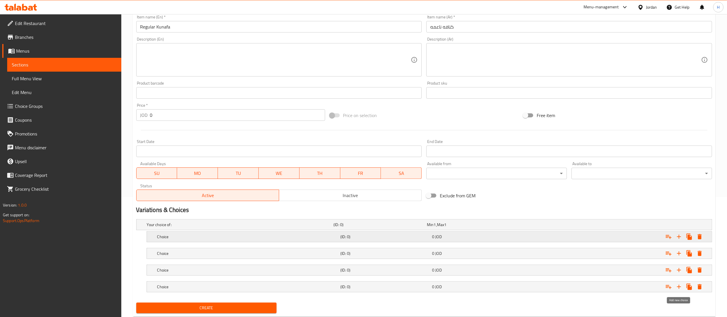
scroll to position [137, 0]
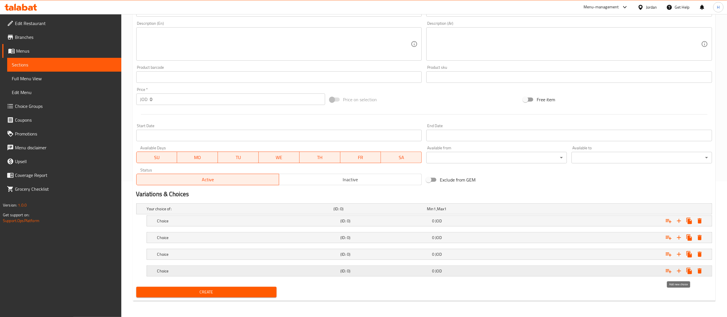
click at [678, 269] on icon "Expand" at bounding box center [678, 270] width 7 height 7
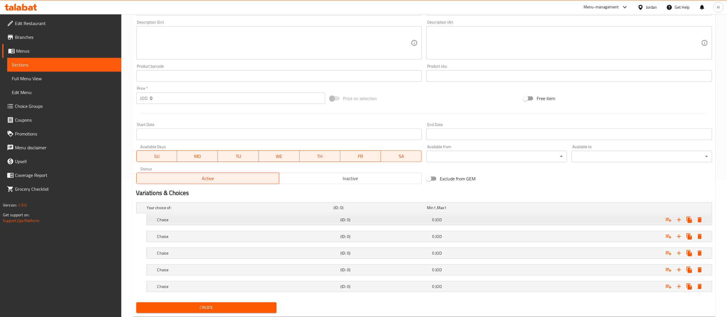
scroll to position [153, 0]
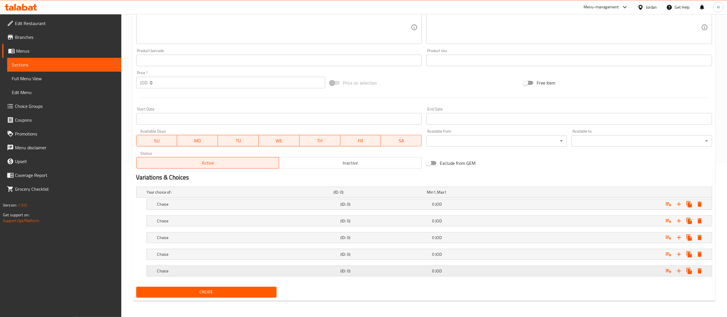
click at [478, 270] on div "0 JOD" at bounding box center [476, 271] width 89 height 6
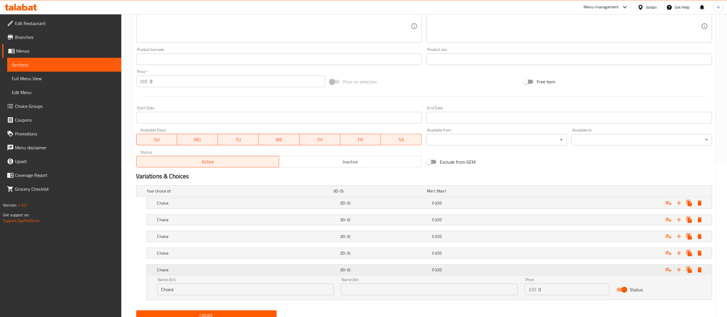
scroll to position [178, 0]
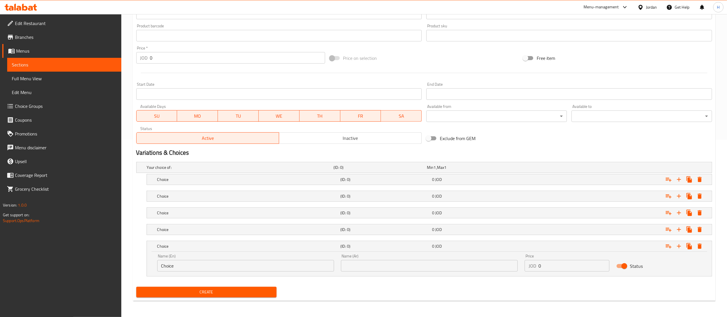
click at [226, 266] on input "Choice" at bounding box center [245, 265] width 177 height 11
drag, startPoint x: 549, startPoint y: 264, endPoint x: 504, endPoint y: 265, distance: 44.6
click at [504, 265] on div "Name (En) Choice Name (En) Name (Ar) Name (Ar) Price JOD 0 Price Status" at bounding box center [429, 262] width 551 height 24
type input "2"
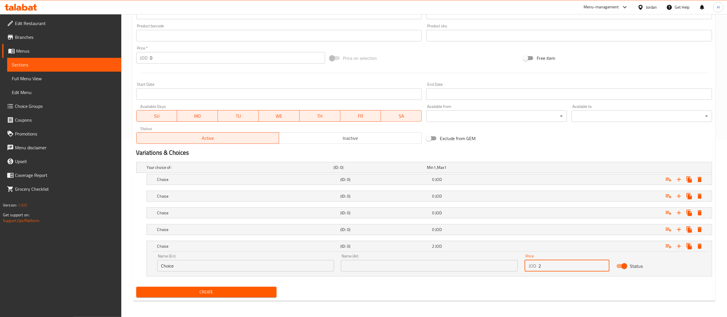
click at [439, 267] on input "text" at bounding box center [429, 265] width 177 height 11
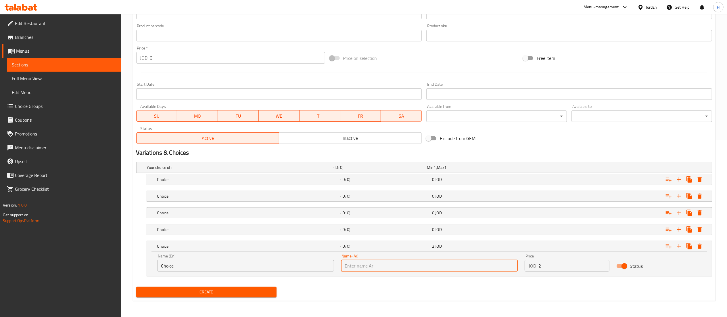
paste input "ربع كيلو ٢ دينار"
drag, startPoint x: 358, startPoint y: 264, endPoint x: 298, endPoint y: 269, distance: 59.4
click at [298, 269] on div "Name (En) Choice Name (En) Name (Ar) ربع كيلو ٢ دينار Name (Ar) Price JOD 2 Pri…" at bounding box center [429, 262] width 551 height 24
type input "ربع كيلو"
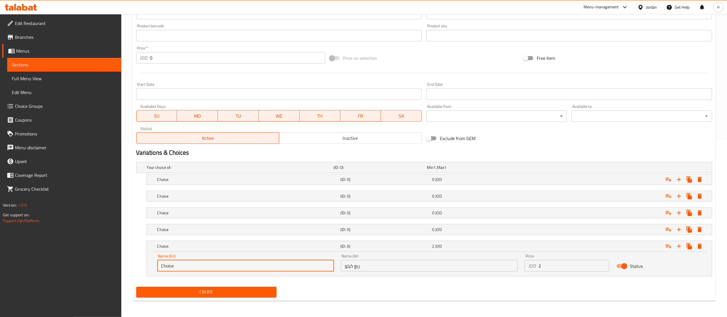
drag, startPoint x: 190, startPoint y: 263, endPoint x: 85, endPoint y: 272, distance: 105.6
click at [85, 272] on div "Edit Restaurant Branches Menus Sections Full Menu View Edit Menu Choice Groups …" at bounding box center [363, 77] width 727 height 480
type input "Quarter Kilo"
click at [379, 227] on h5 "(ID: 0)" at bounding box center [384, 229] width 89 height 6
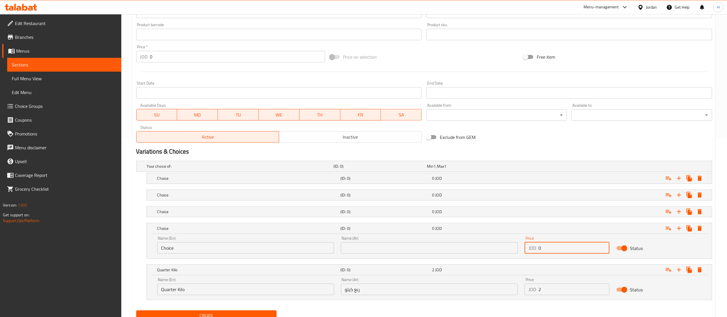
drag, startPoint x: 556, startPoint y: 251, endPoint x: 490, endPoint y: 249, distance: 65.8
click at [490, 249] on div "Name (En) Choice Name (En) Name (Ar) Name (Ar) Price JOD 0 Price Status" at bounding box center [429, 245] width 551 height 24
type input "3.5"
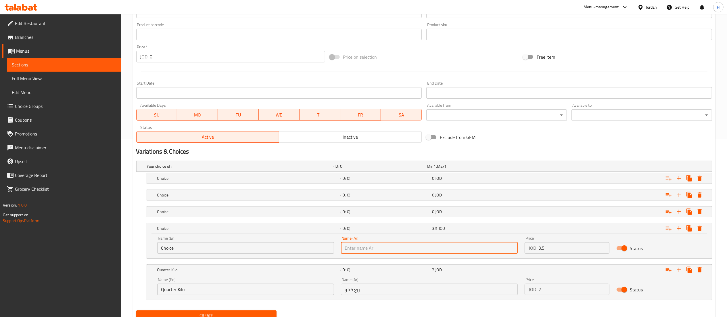
click at [490, 249] on input "text" at bounding box center [429, 247] width 177 height 11
paste input "النص كيلو"
type input "النص كيلو"
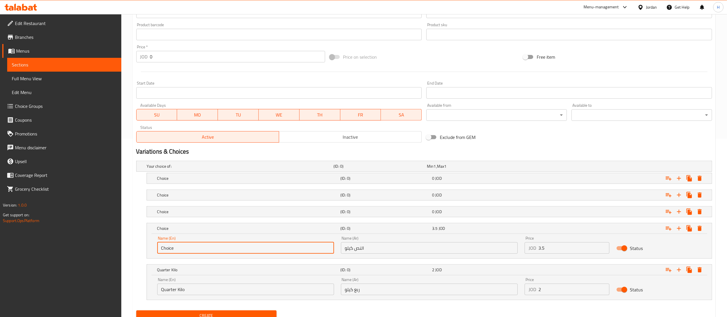
drag, startPoint x: 283, startPoint y: 248, endPoint x: 106, endPoint y: 254, distance: 177.5
click at [106, 254] on div "Edit Restaurant Branches Menus Sections Full Menu View Edit Menu Choice Groups …" at bounding box center [363, 88] width 727 height 504
type input "Half Kilo"
click at [381, 209] on div "(ID: 0)" at bounding box center [385, 212] width 92 height 8
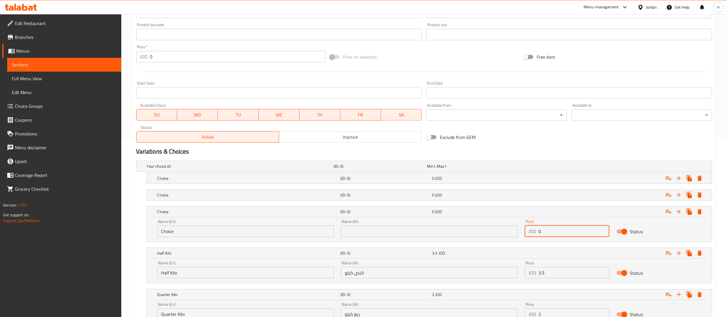
drag, startPoint x: 548, startPoint y: 228, endPoint x: 500, endPoint y: 224, distance: 48.5
click at [500, 224] on div "Name (En) Choice Name (En) Name (Ar) Name (Ar) Price JOD 0 Price Status" at bounding box center [429, 228] width 551 height 24
type input "7"
click at [481, 229] on input "text" at bounding box center [429, 230] width 177 height 11
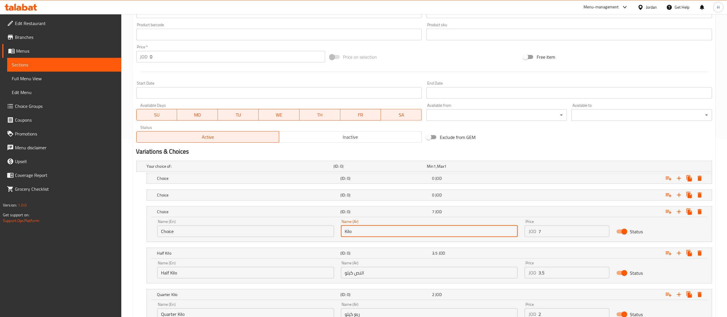
type input "Kilo"
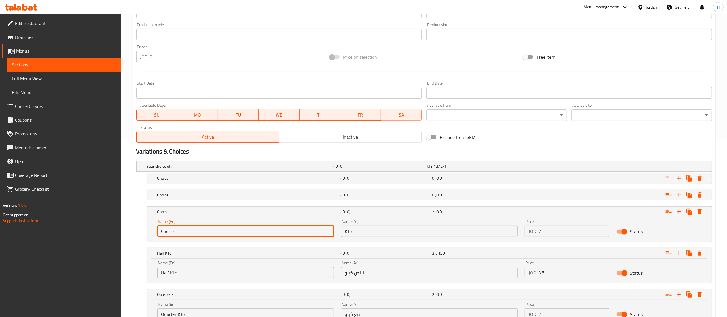
drag, startPoint x: 238, startPoint y: 233, endPoint x: 83, endPoint y: 239, distance: 155.6
click at [83, 239] on div "Edit Restaurant Branches Menus Sections Full Menu View Edit Menu Choice Groups …" at bounding box center [363, 100] width 727 height 529
type input "Kilo"
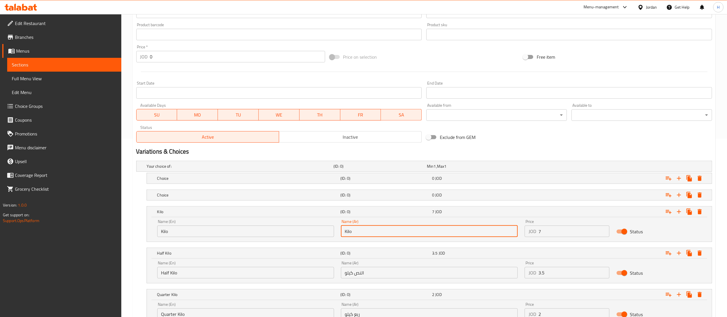
drag, startPoint x: 363, startPoint y: 235, endPoint x: 293, endPoint y: 235, distance: 70.1
click at [293, 235] on div "Name (En) Kilo Name (En) Name (Ar) Kilo Name (Ar) Price JOD 7 Price Status" at bounding box center [429, 228] width 551 height 24
type input "كيلو"
click at [281, 196] on h5 "Choice" at bounding box center [247, 195] width 181 height 6
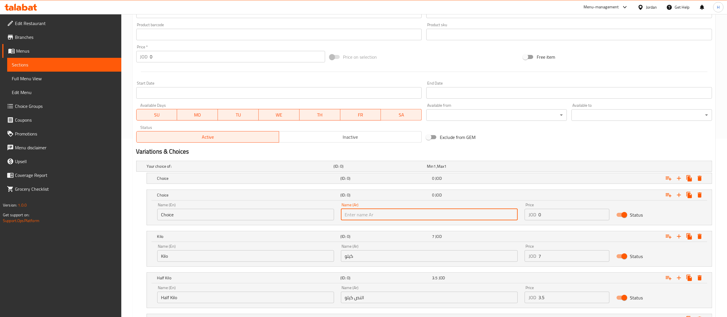
click at [474, 216] on input "text" at bounding box center [429, 214] width 177 height 11
click at [362, 215] on input "text" at bounding box center [429, 214] width 177 height 11
paste input "كيلو ونصف"
type input "كيلو ونصف"
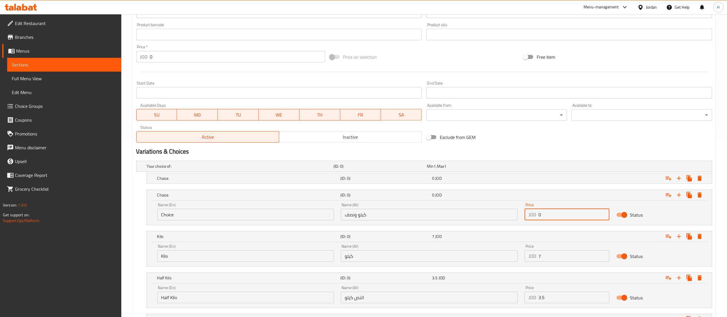
drag, startPoint x: 560, startPoint y: 220, endPoint x: 485, endPoint y: 215, distance: 75.8
click at [485, 215] on div "Name (En) Choice Name (En) Name (Ar) كيلو ونصف Name (Ar) Price JOD 0 Price Stat…" at bounding box center [429, 211] width 551 height 24
type input "10.5"
click at [235, 224] on div "Name (En) Choice Name (En) Name (Ar) كيلو ونصف Name (Ar) Price JOD 10.5 Price S…" at bounding box center [429, 212] width 565 height 24
click at [211, 212] on input "Choice" at bounding box center [245, 214] width 177 height 11
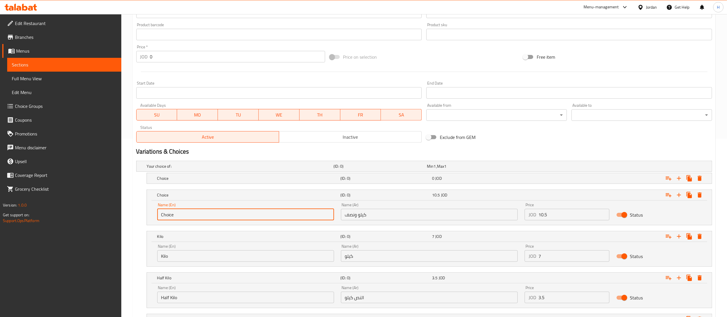
click at [211, 212] on input "Choice" at bounding box center [245, 214] width 177 height 11
type input "Kilo and a Half"
click at [367, 179] on h5 "(ID: 0)" at bounding box center [384, 178] width 89 height 6
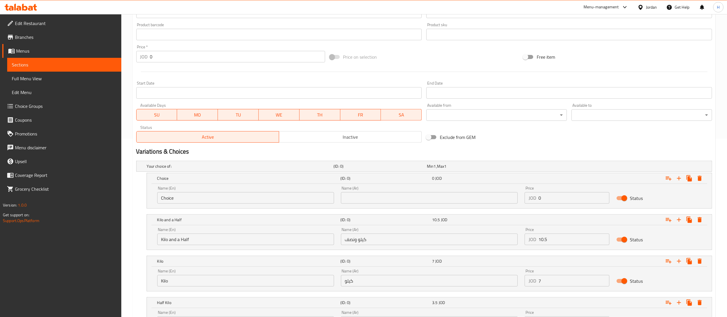
click at [404, 198] on input "text" at bounding box center [429, 197] width 177 height 11
paste input "كيلو"
type input "2"
paste input "كيلو"
type input "كيلو 2"
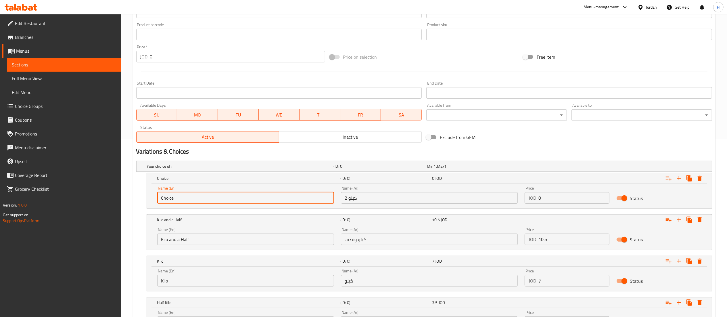
click at [237, 196] on input "Choice" at bounding box center [245, 197] width 177 height 11
type input "Two Kilos"
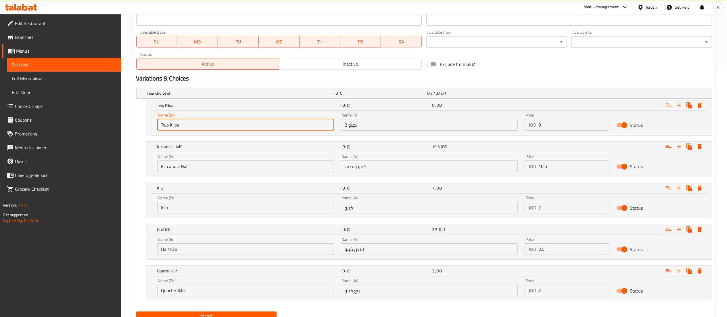
scroll to position [248, 0]
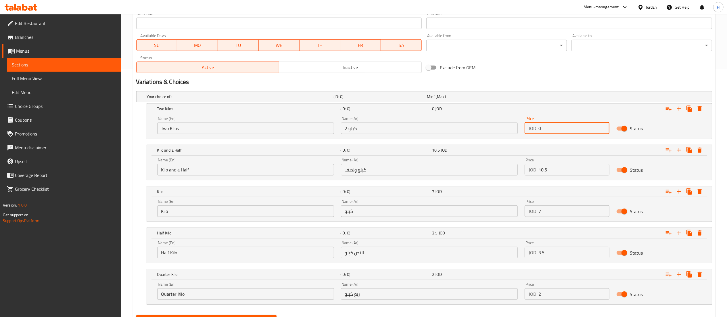
drag, startPoint x: 549, startPoint y: 130, endPoint x: 506, endPoint y: 130, distance: 42.8
click at [506, 130] on div "Name (En) Two Kilos Name (En) Name (Ar) كيلو 2 Name (Ar) Price JOD 0 Price Stat…" at bounding box center [429, 125] width 551 height 24
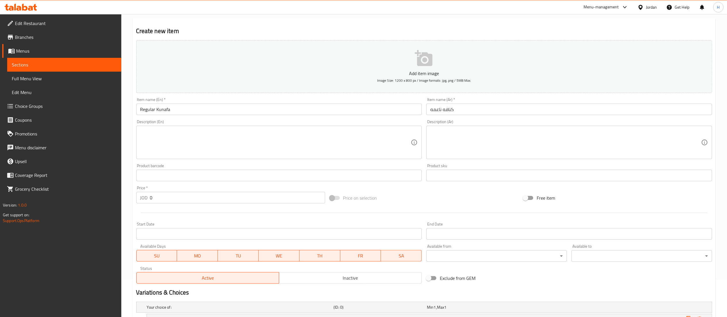
scroll to position [277, 0]
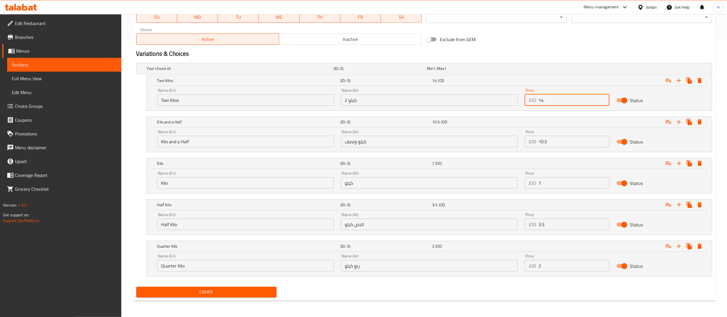
type input "14"
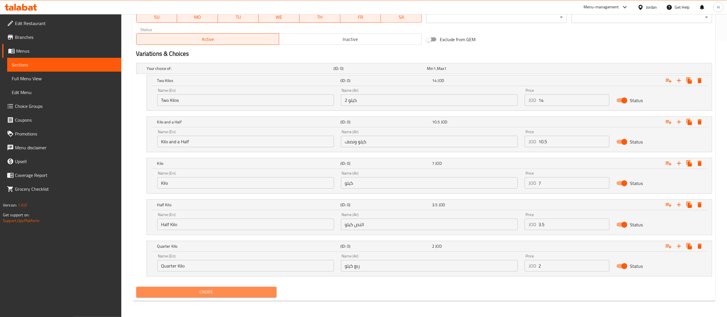
click at [213, 295] on span "Create" at bounding box center [206, 291] width 131 height 7
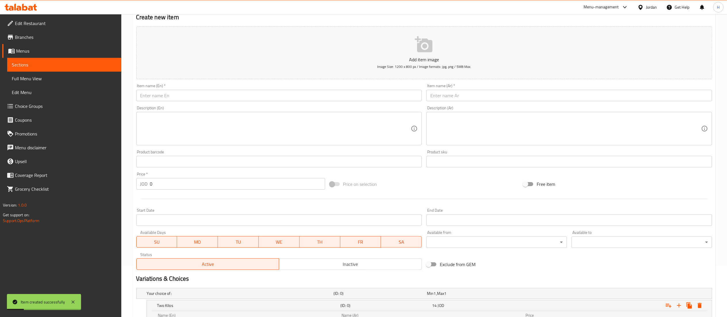
scroll to position [0, 0]
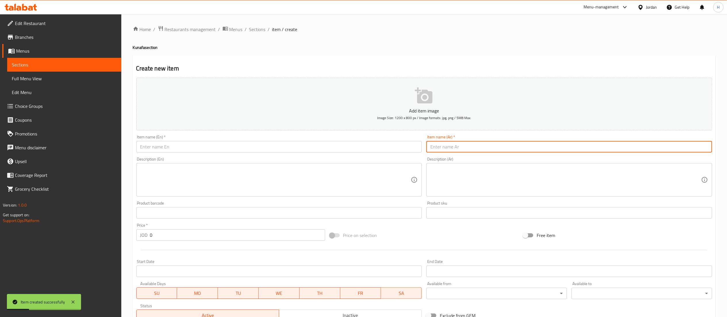
click at [456, 151] on input "text" at bounding box center [569, 146] width 286 height 11
paste input "كنافه خشنه"
type input "كنافه خشنه"
click at [379, 153] on div "Item name (En)   * Item name (En) *" at bounding box center [279, 144] width 290 height 22
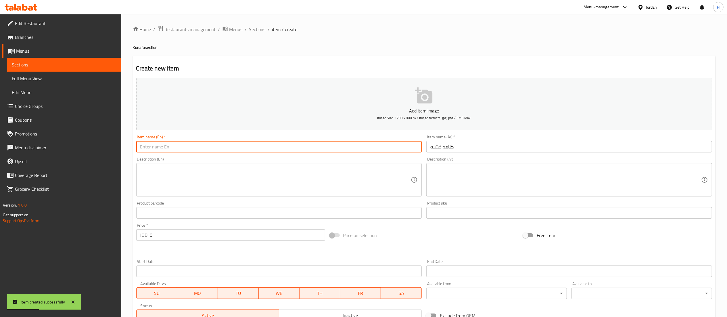
click at [379, 148] on input "text" at bounding box center [279, 146] width 286 height 11
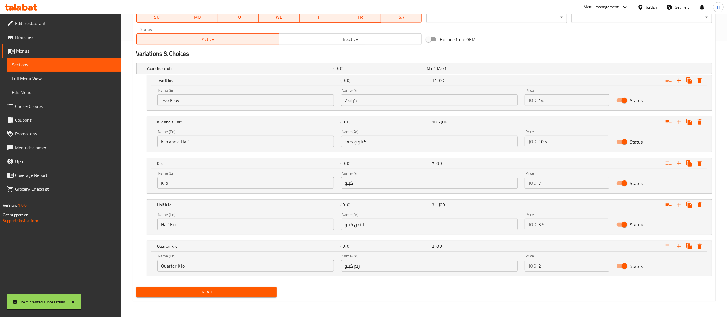
type input "Rough Kunafa"
click at [230, 290] on span "Create" at bounding box center [206, 291] width 131 height 7
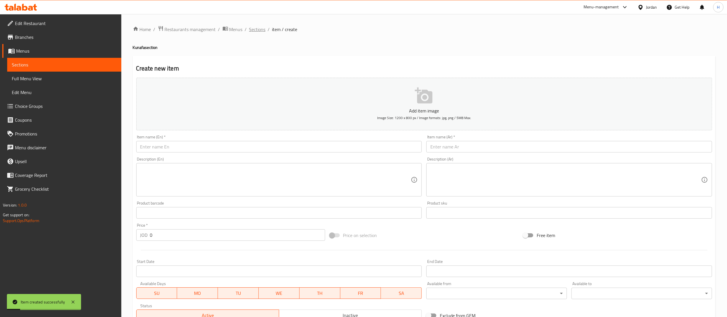
click at [254, 30] on span "Sections" at bounding box center [257, 29] width 16 height 7
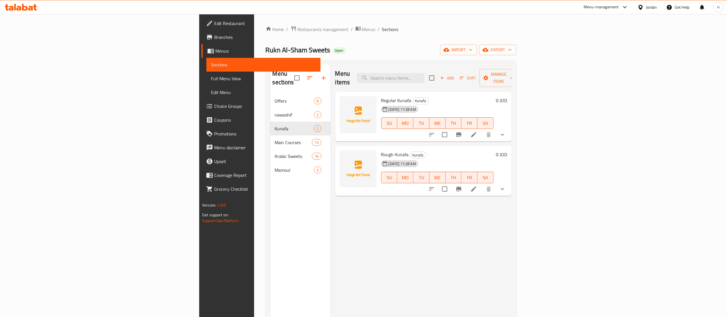
click at [21, 11] on div at bounding box center [21, 6] width 42 height 11
click at [21, 5] on icon at bounding box center [21, 7] width 32 height 7
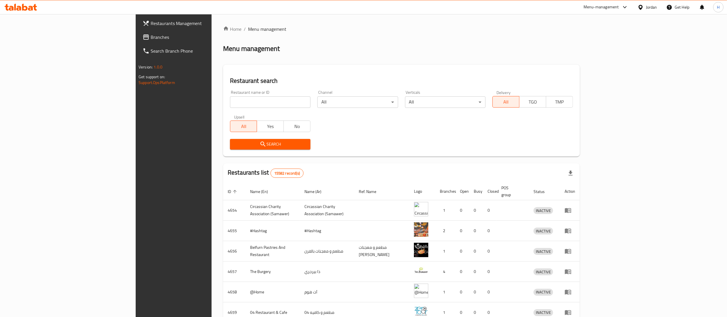
click at [230, 103] on input "search" at bounding box center [270, 101] width 80 height 11
paste input "772439"
type input "772439"
click button "Search" at bounding box center [270, 144] width 80 height 11
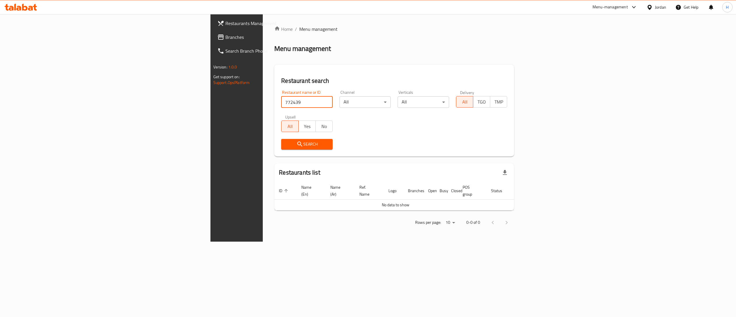
click at [225, 22] on span "Restaurants Management" at bounding box center [276, 23] width 103 height 7
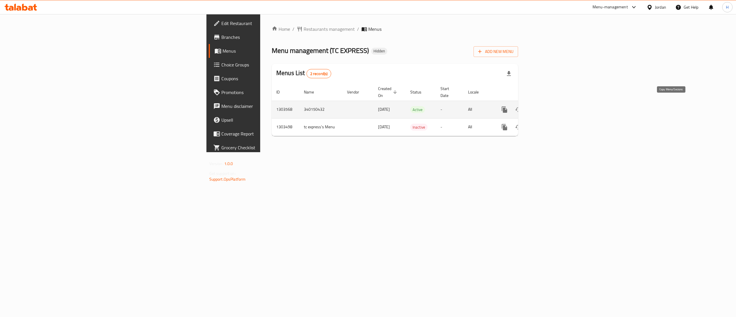
click at [507, 106] on icon "more" at bounding box center [504, 109] width 5 height 6
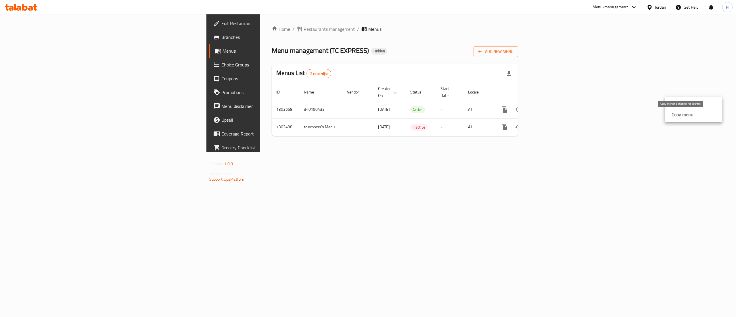
click at [682, 116] on strong "Copy menu" at bounding box center [682, 114] width 22 height 7
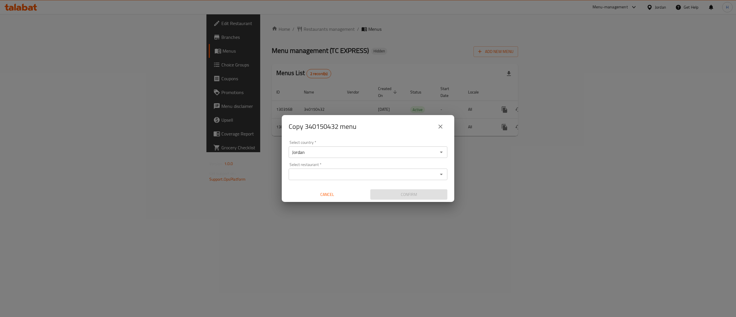
click at [339, 170] on input "Select restaurant   *" at bounding box center [363, 174] width 146 height 8
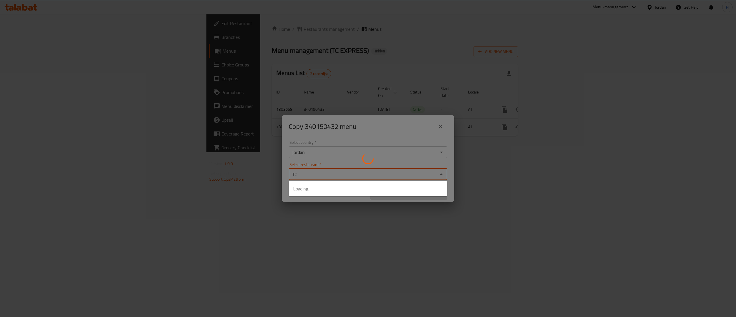
type input "TC"
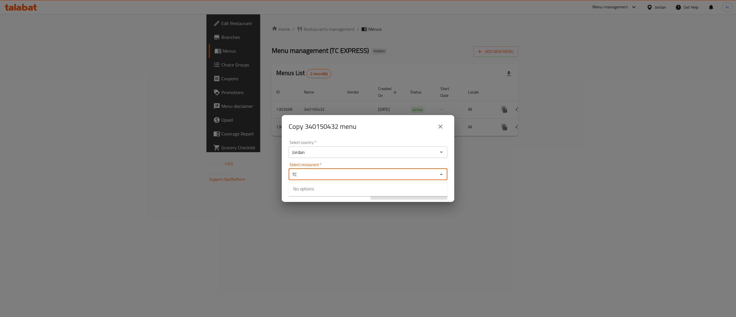
type input "T"
type input "TC"
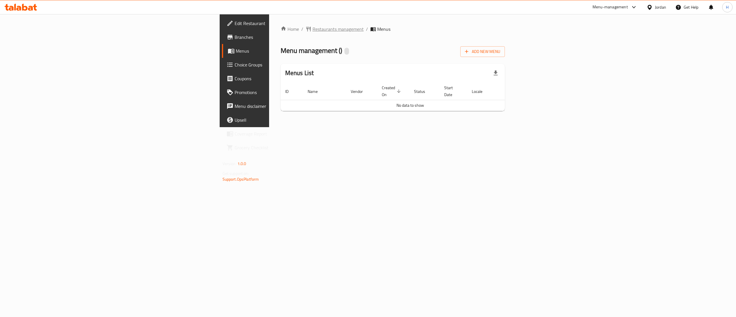
click at [312, 32] on span "Restaurants management" at bounding box center [337, 29] width 51 height 7
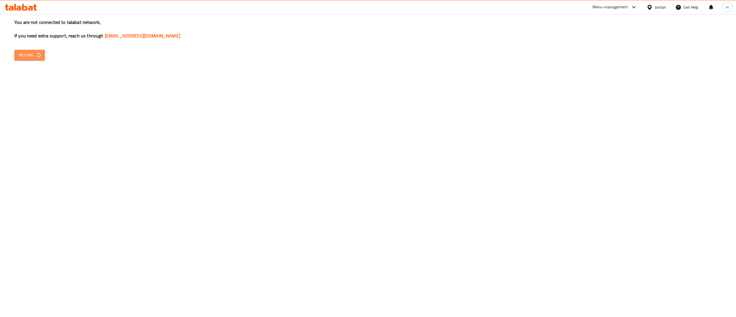
click at [36, 55] on icon "button" at bounding box center [39, 55] width 6 height 6
click at [62, 95] on div "You are not connected to talabat network, If you need extra support, reach us t…" at bounding box center [368, 158] width 736 height 317
click at [34, 59] on button "Reload" at bounding box center [29, 55] width 30 height 11
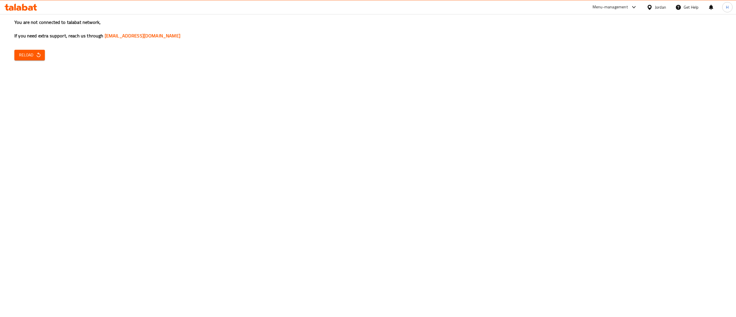
click at [26, 56] on span "Reload" at bounding box center [29, 54] width 21 height 7
click at [140, 34] on link "[EMAIL_ADDRESS][DOMAIN_NAME]" at bounding box center [143, 35] width 76 height 9
click at [188, 187] on div "You are not connected to talabat network, If you need extra support, reach us t…" at bounding box center [368, 158] width 736 height 317
click at [31, 58] on span "Reload" at bounding box center [29, 54] width 21 height 7
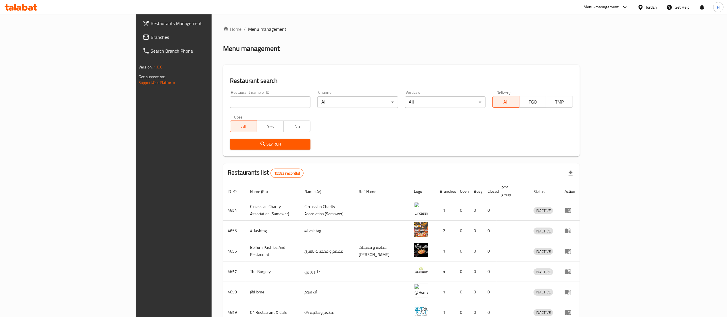
click at [230, 95] on div "Restaurant name or ID Restaurant name or ID" at bounding box center [270, 99] width 80 height 18
click at [230, 101] on input "search" at bounding box center [270, 101] width 80 height 11
paste input "772439"
type input "772439"
click button "Search" at bounding box center [270, 144] width 80 height 11
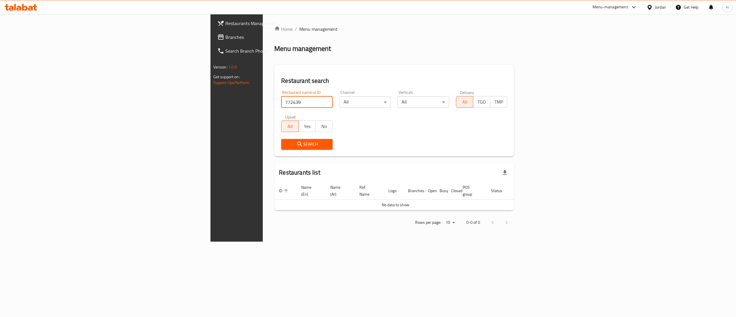
click at [225, 35] on span "Branches" at bounding box center [276, 37] width 103 height 7
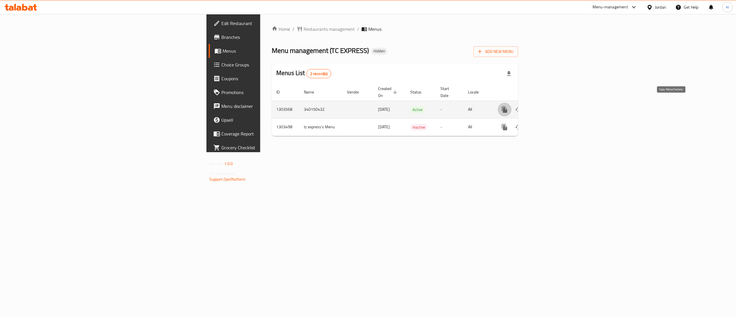
click at [507, 106] on icon "more" at bounding box center [504, 109] width 5 height 6
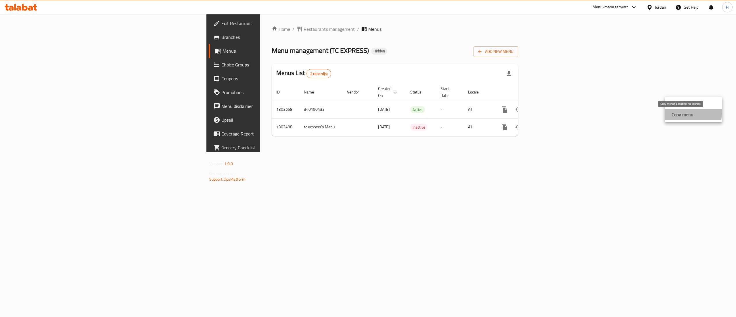
click at [674, 112] on strong "Copy menu" at bounding box center [682, 114] width 22 height 7
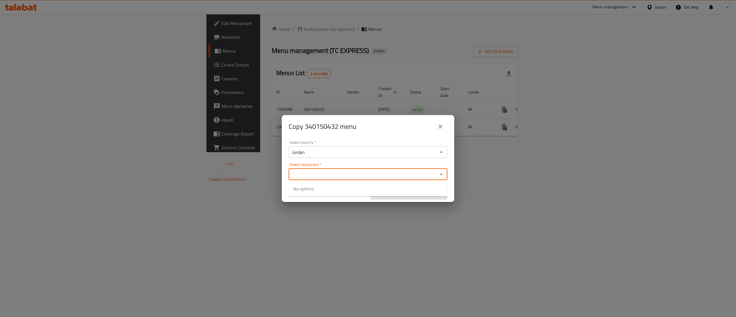
click at [316, 176] on input "Select restaurant   *" at bounding box center [363, 174] width 146 height 8
type input "TC e"
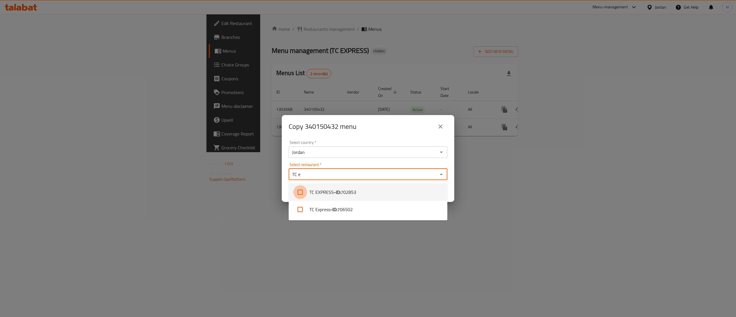
click at [301, 190] on input "checkbox" at bounding box center [300, 192] width 14 height 14
checkbox input "true"
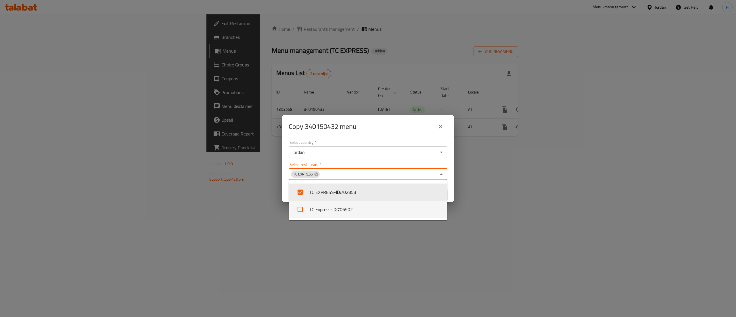
click at [299, 211] on input "checkbox" at bounding box center [300, 209] width 14 height 14
checkbox input "true"
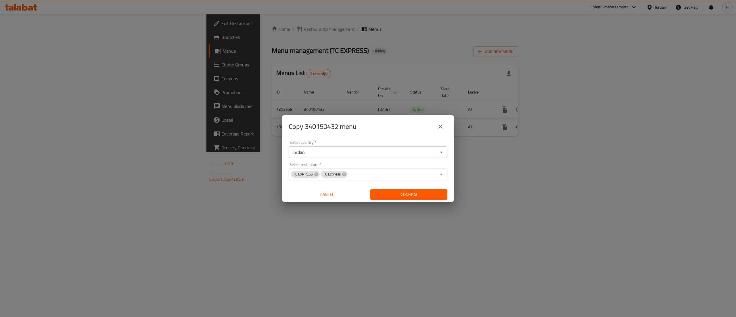
click at [393, 162] on div "Select country   * Jordan Select country * Select restaurant   * TC EXPRESS TC …" at bounding box center [368, 170] width 172 height 64
click at [394, 192] on span "Confirm" at bounding box center [409, 194] width 68 height 7
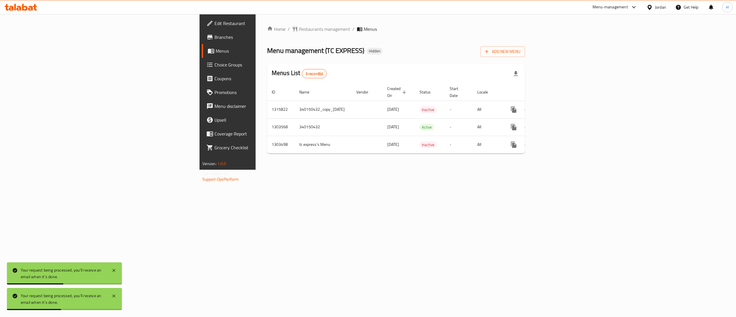
click at [21, 7] on icon at bounding box center [18, 8] width 5 height 5
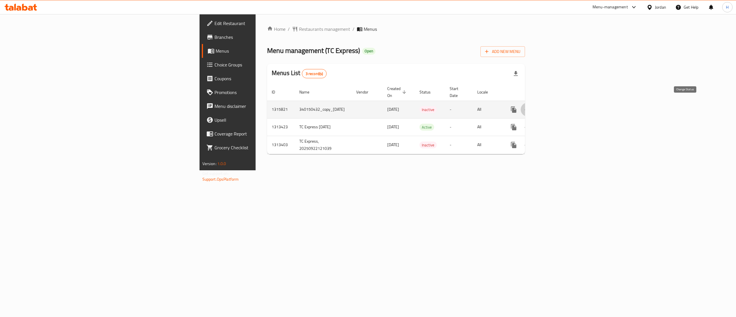
click at [531, 106] on icon "enhanced table" at bounding box center [527, 109] width 7 height 7
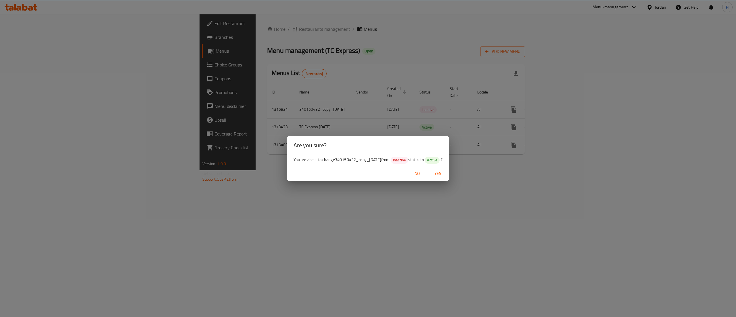
click at [444, 172] on span "Yes" at bounding box center [438, 173] width 14 height 7
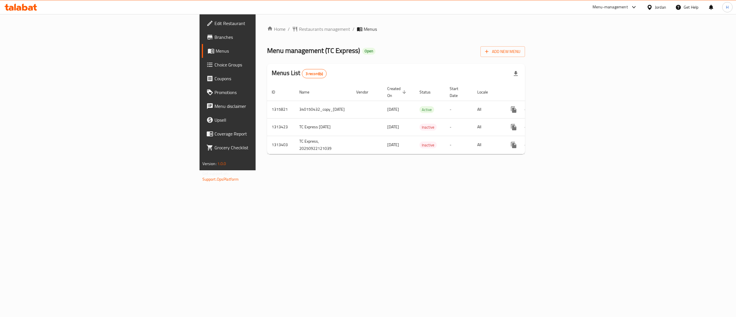
click at [29, 8] on icon at bounding box center [30, 8] width 5 height 5
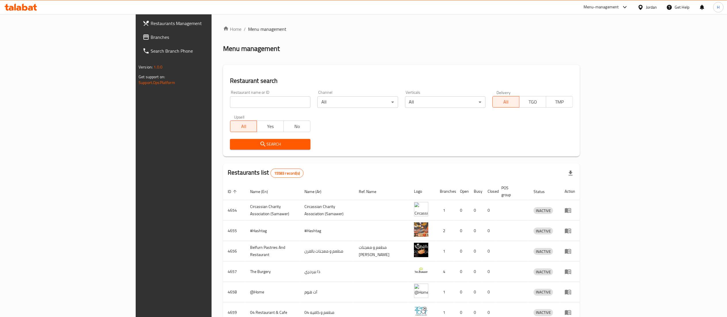
click at [230, 99] on input "search" at bounding box center [270, 101] width 80 height 11
paste input "716398"
type input "716398"
click button "Search" at bounding box center [270, 144] width 80 height 11
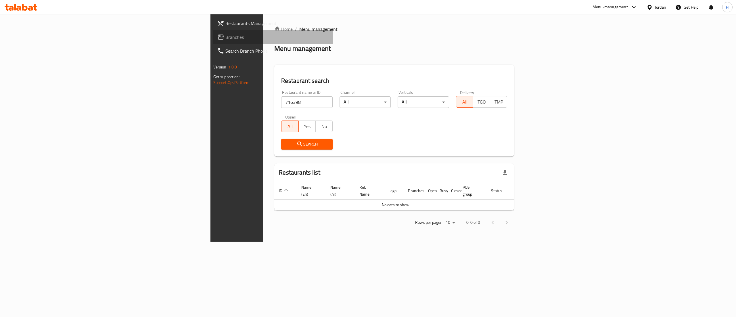
click at [225, 39] on span "Branches" at bounding box center [276, 37] width 103 height 7
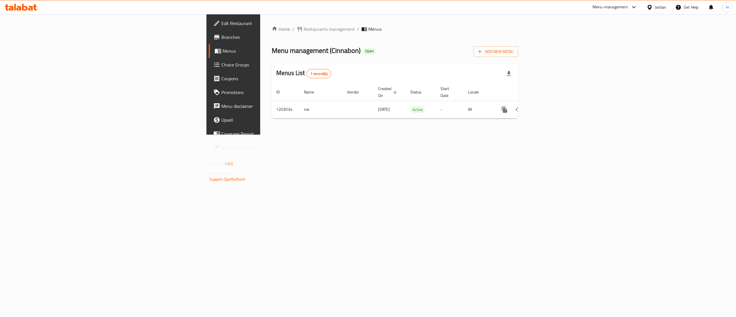
click at [221, 40] on span "Branches" at bounding box center [272, 37] width 103 height 7
click at [549, 106] on icon "enhanced table" at bounding box center [545, 109] width 7 height 7
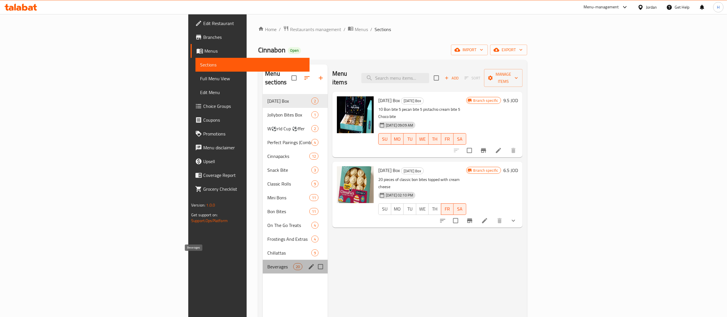
click at [267, 263] on span "Beverages" at bounding box center [280, 266] width 26 height 7
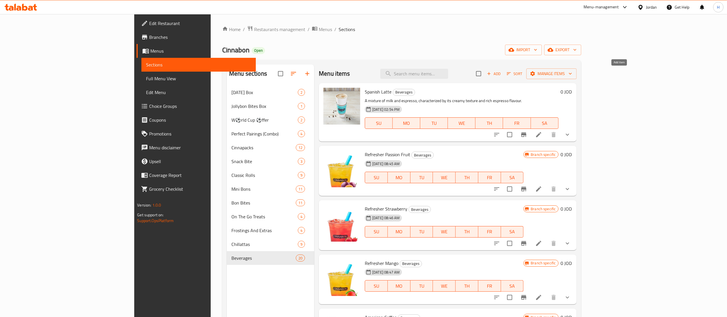
click at [502, 72] on span "Add" at bounding box center [494, 73] width 16 height 7
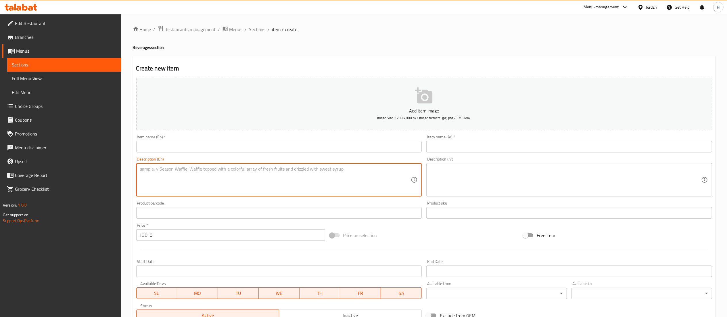
click at [245, 179] on textarea at bounding box center [275, 179] width 271 height 27
paste textarea "A refreshing and delicious specialty latte made with unique Cinnabon ingredient…"
type textarea "A refreshing and delicious specialty latte made with unique Cinnabon ingredient…"
click at [252, 30] on span "Sections" at bounding box center [257, 29] width 16 height 7
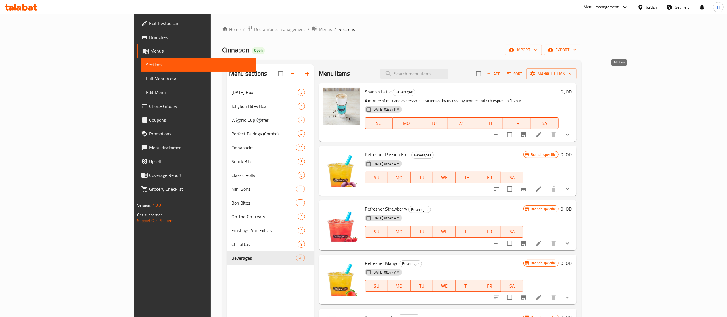
click at [502, 77] on span "Add" at bounding box center [494, 73] width 16 height 7
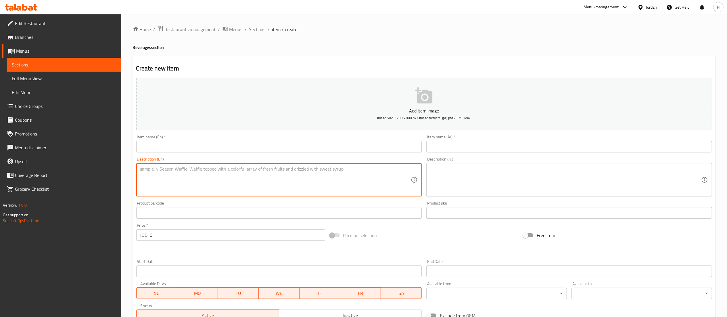
click at [335, 174] on textarea at bounding box center [275, 179] width 271 height 27
paste textarea "A refreshing and delicious specialty latte made with unique Cinnabon ingredient…"
type textarea "A refreshing and delicious specialty latte made with unique Cinnabon ingredient…"
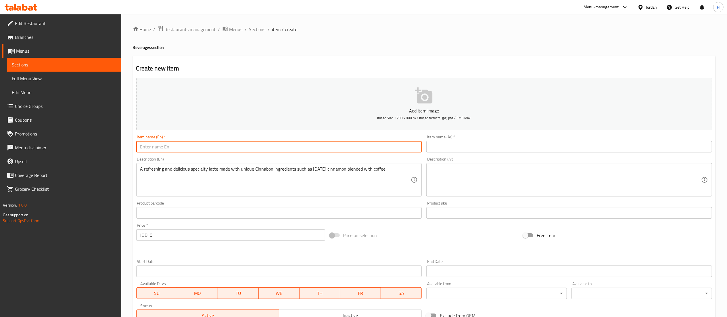
click at [305, 147] on input "text" at bounding box center [279, 146] width 286 height 11
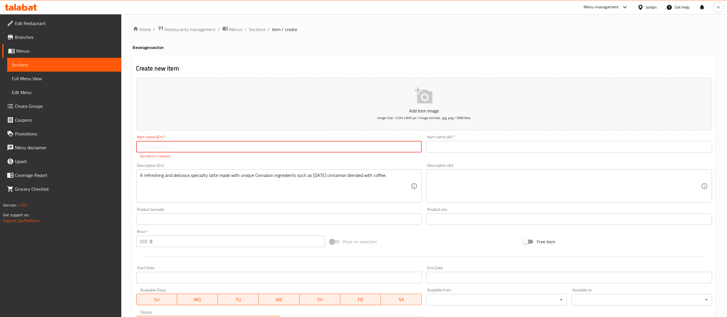
paste input "Makara Cinnamon Latte"
type input "Makara Cinnamon Latte"
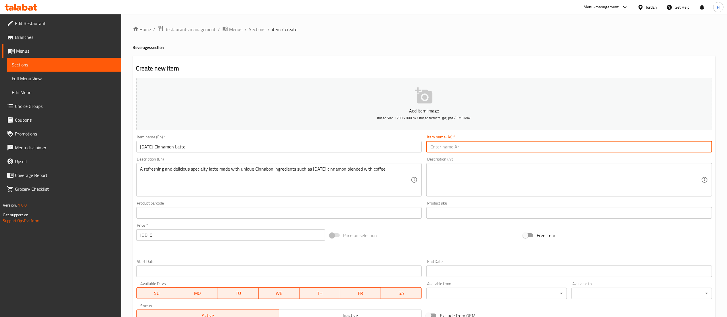
click at [441, 145] on input "text" at bounding box center [569, 146] width 286 height 11
paste input "لاتيه ماكارا بالقرفة"
type input "لاتيه ماكارا بالقرفة"
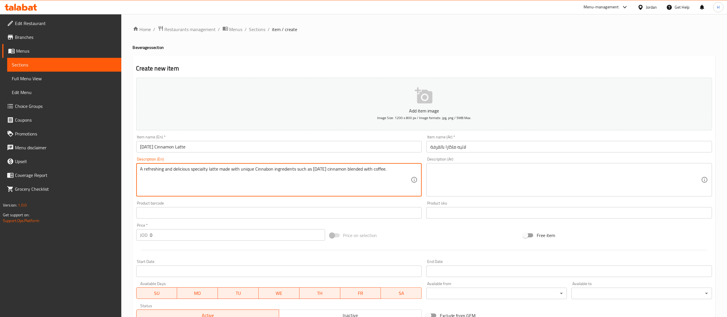
click at [320, 171] on textarea "A refreshing and delicious specialty latte made with unique Cinnabon ingredient…" at bounding box center [275, 179] width 271 height 27
click at [500, 175] on textarea at bounding box center [565, 179] width 271 height 27
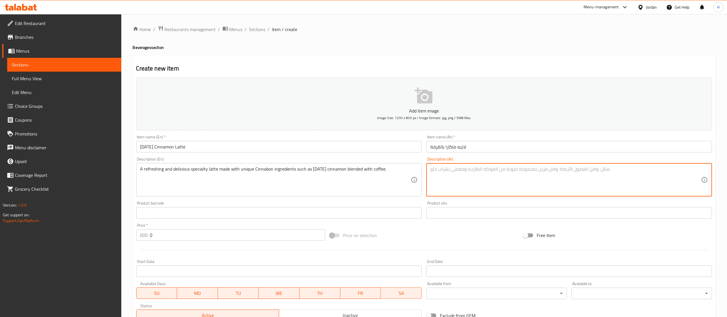
paste textarea "لاتيه منعش ولذيذ مصنوع من مكونات سينابون الفريدة مثل قرفة ماكارا المخلوطة بالقه…"
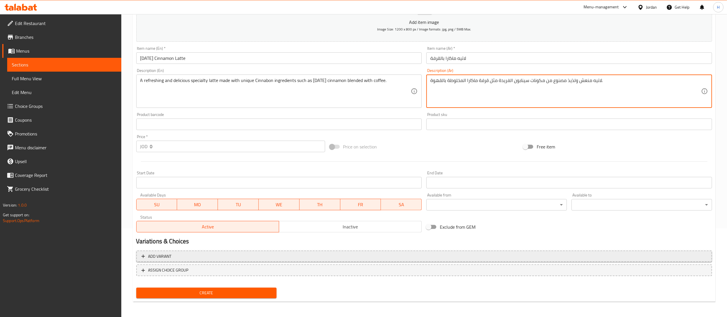
type textarea "لاتيه منعش ولذيذ مصنوع من مكونات سينابون الفريدة مثل قرفة ماكارا المخلوطة بالقه…"
click at [278, 258] on span "Add variant" at bounding box center [423, 256] width 565 height 7
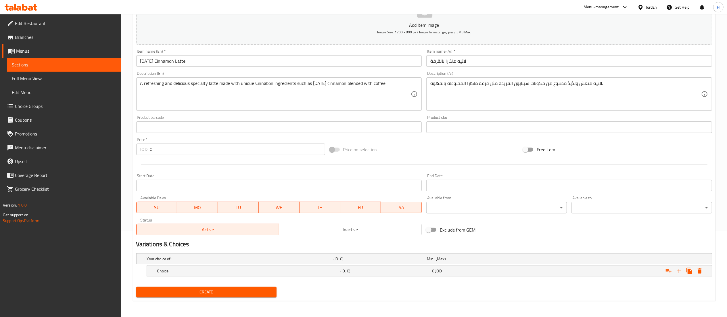
scroll to position [86, 0]
click at [681, 270] on icon "Expand" at bounding box center [678, 270] width 7 height 7
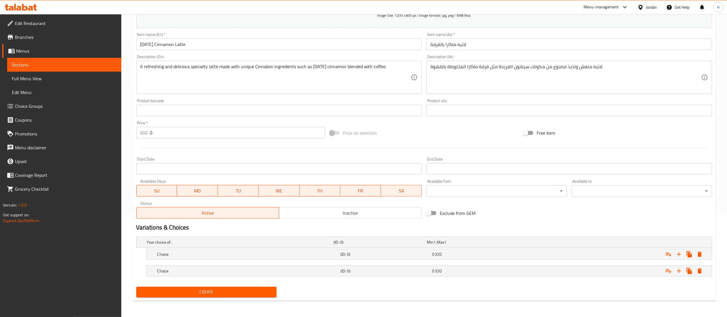
scroll to position [103, 0]
click at [325, 254] on h5 "Choice" at bounding box center [247, 254] width 181 height 6
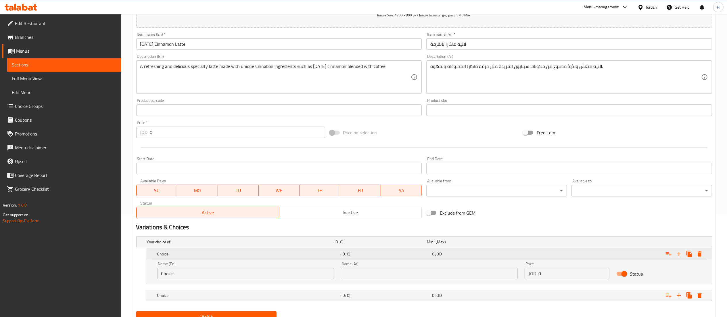
scroll to position [128, 0]
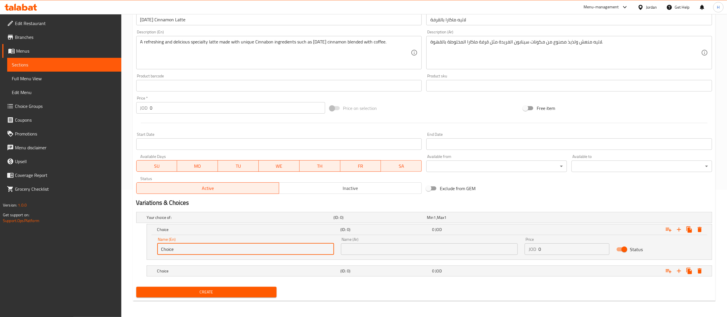
drag, startPoint x: 211, startPoint y: 245, endPoint x: 135, endPoint y: 247, distance: 75.9
click at [135, 247] on div "Your choice of: (ID: 0) Min 1 , Max 1 Name (En) Your choice of: Name (En) Name …" at bounding box center [424, 247] width 580 height 75
type input "12 Oz"
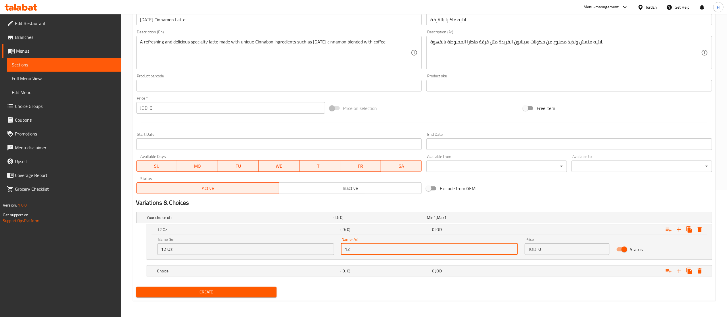
click at [168, 249] on input "12 Oz" at bounding box center [245, 248] width 177 height 11
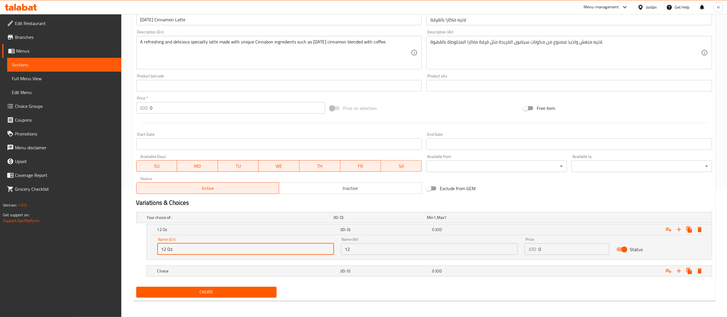
click at [168, 249] on input "12 Oz" at bounding box center [245, 248] width 177 height 11
click at [367, 247] on input "12" at bounding box center [429, 248] width 177 height 11
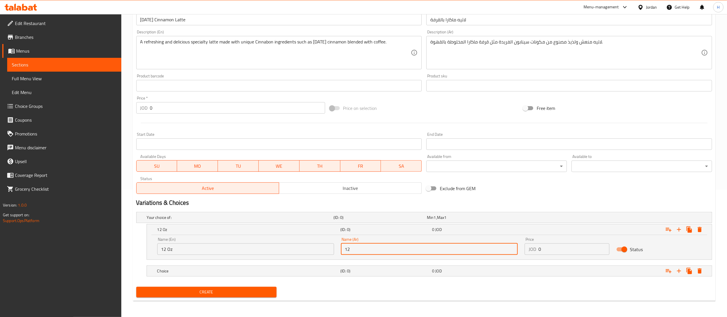
click at [367, 247] on input "12" at bounding box center [429, 248] width 177 height 11
paste input "أونصة"
type input "12 أونصة"
click at [262, 274] on h5 "Choice" at bounding box center [247, 271] width 181 height 6
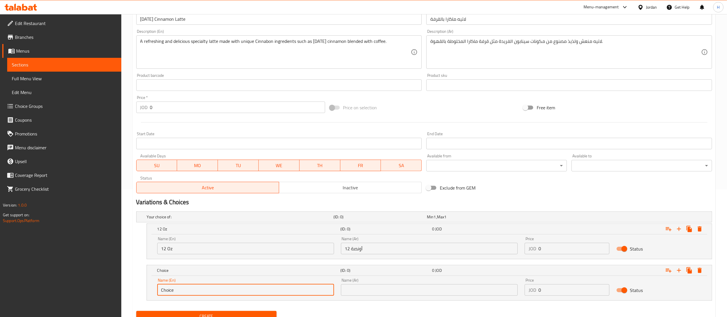
click at [164, 290] on input "Choice" at bounding box center [245, 289] width 177 height 11
click at [164, 290] on input "16 ×ئ" at bounding box center [245, 289] width 177 height 11
click at [184, 286] on input "16 ×ئ" at bounding box center [245, 289] width 177 height 11
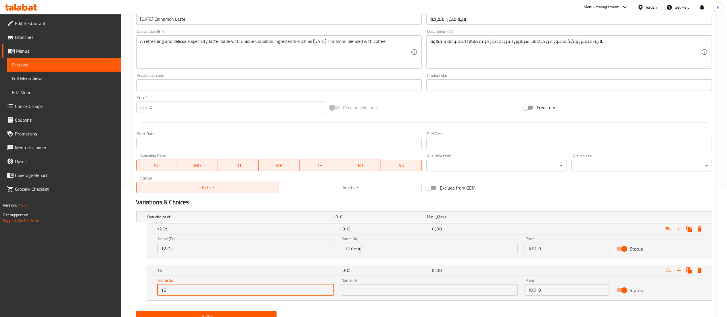
click at [184, 286] on input "16" at bounding box center [245, 289] width 177 height 11
click at [162, 289] on input "16 Oz" at bounding box center [245, 289] width 177 height 11
type input "16 Oz"
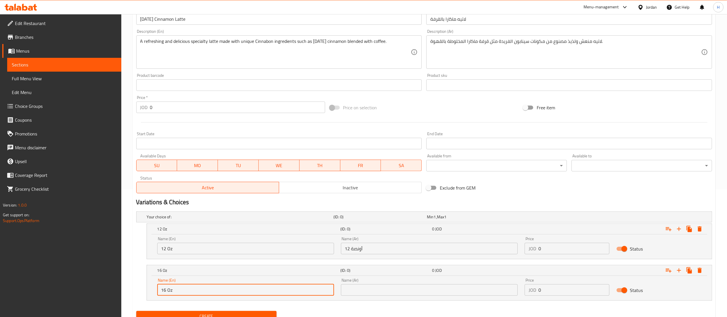
click at [380, 287] on input "text" at bounding box center [429, 289] width 177 height 11
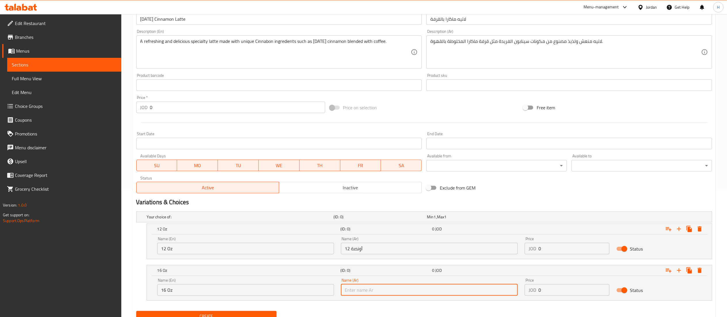
paste input "16 أونصة"
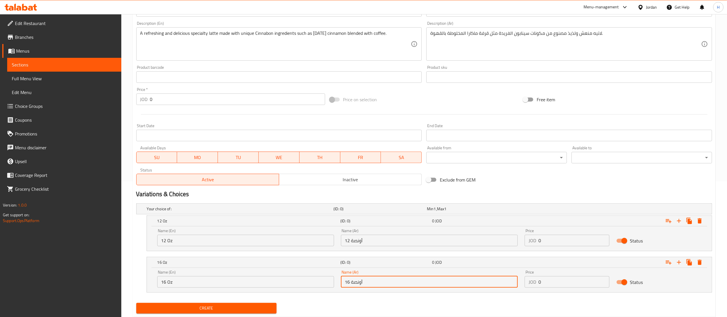
scroll to position [135, 0]
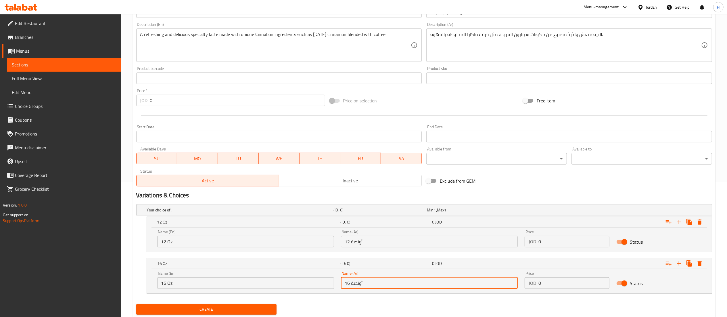
type input "16 أونصة"
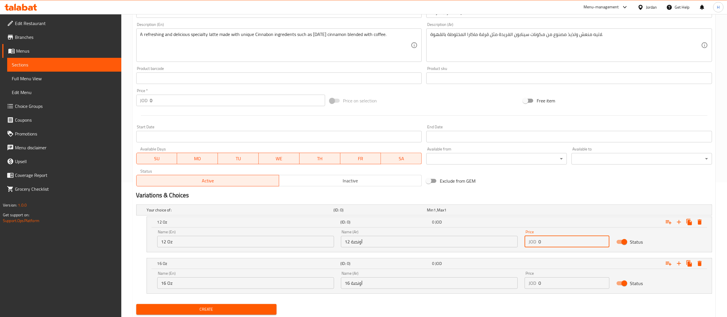
click at [549, 239] on input "0" at bounding box center [573, 241] width 71 height 11
drag, startPoint x: 549, startPoint y: 239, endPoint x: 490, endPoint y: 242, distance: 59.3
click at [490, 242] on div "Name (En) 12 Oz Name (En) Name (Ar) 12 أونصة Name (Ar) Price JOD 0 Price Status" at bounding box center [429, 238] width 551 height 24
paste input "3.017"
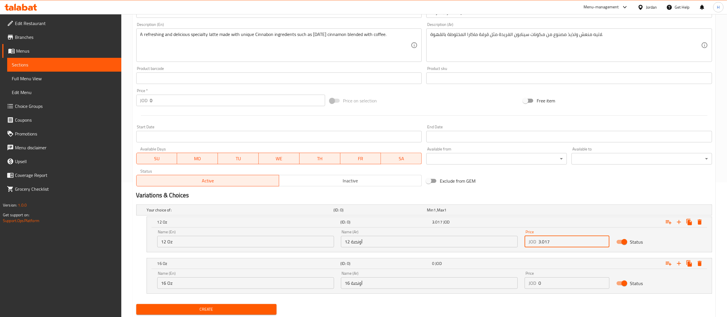
type input "3.017"
click at [542, 285] on input "0" at bounding box center [573, 282] width 71 height 11
drag, startPoint x: 542, startPoint y: 285, endPoint x: 524, endPoint y: 286, distance: 18.4
click at [524, 286] on div "Price JOD 0 Price" at bounding box center [567, 280] width 92 height 24
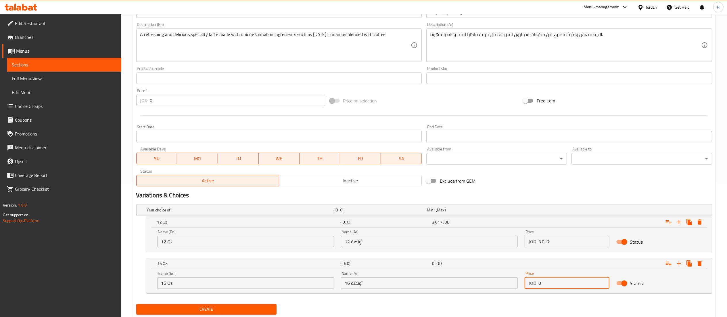
paste input "3.232"
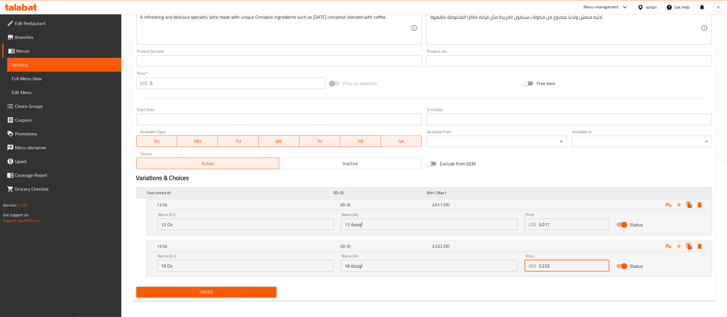
scroll to position [151, 0]
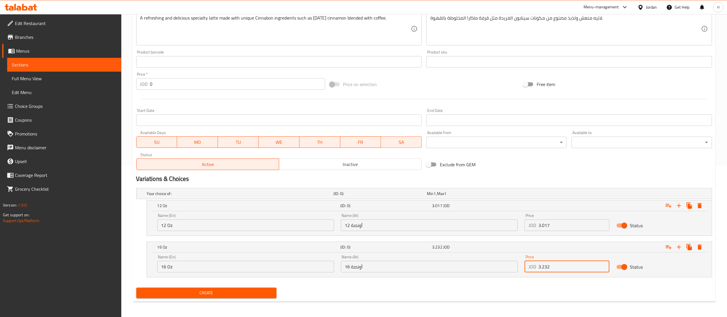
type input "3.232"
click at [181, 294] on span "Create" at bounding box center [206, 292] width 131 height 7
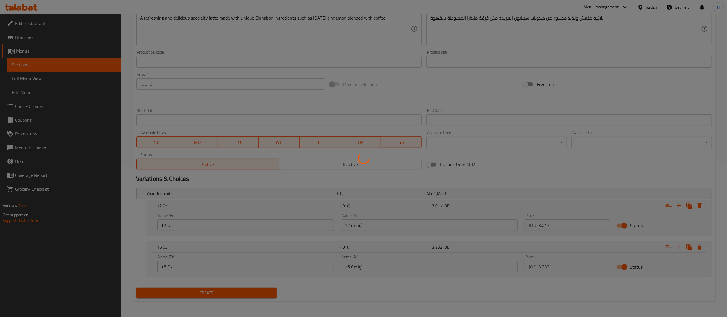
scroll to position [0, 0]
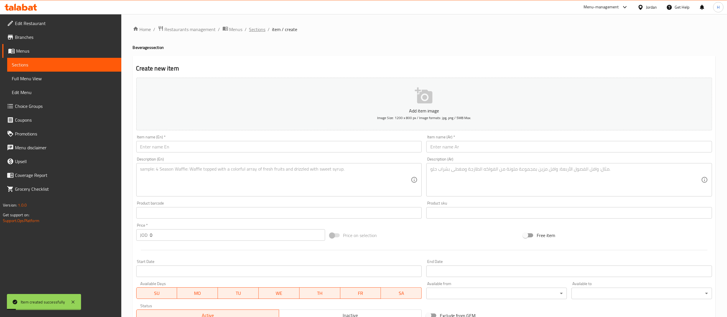
click at [253, 32] on span "Sections" at bounding box center [257, 29] width 16 height 7
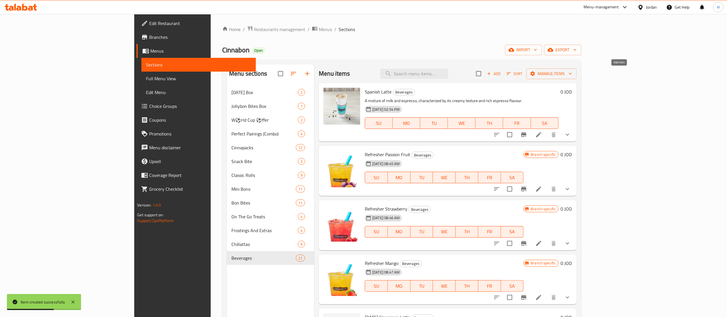
click at [502, 71] on span "Add" at bounding box center [494, 73] width 16 height 7
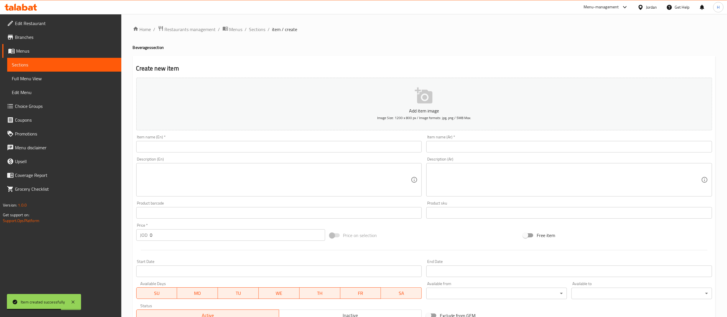
click at [385, 151] on input "text" at bounding box center [279, 146] width 286 height 11
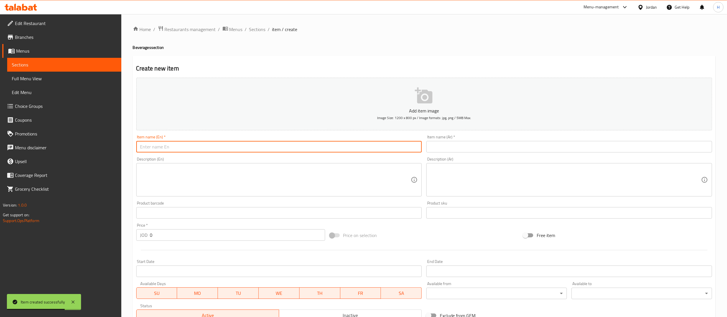
paste input "Makara Cinnamon Iced Latte"
type input "Makara Cinnamon Iced Latte"
click at [269, 167] on textarea at bounding box center [275, 179] width 271 height 27
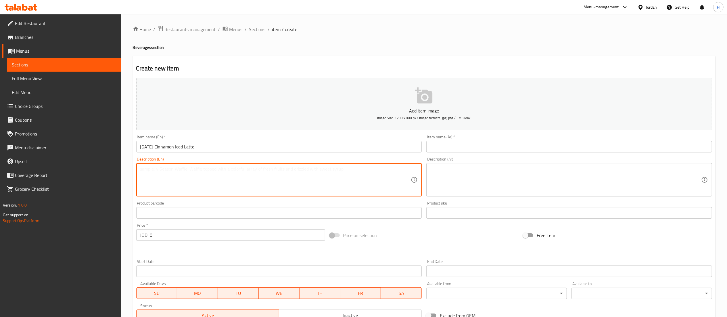
paste textarea "A refreshing and delicious specialty latte made with unique Cinnabon ingredient…"
type textarea "A refreshing and delicious specialty latte made with unique Cinnabon ingredient…"
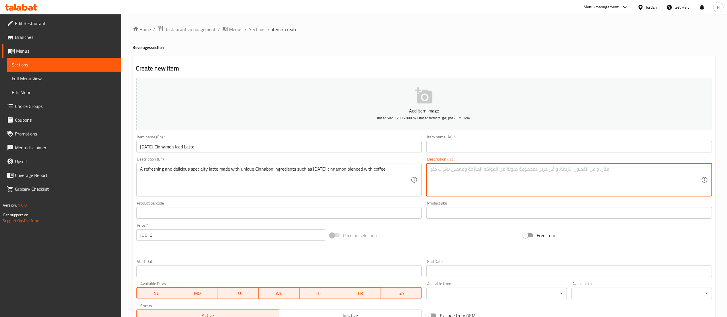
click at [496, 184] on textarea at bounding box center [565, 179] width 271 height 27
paste textarea "لاتيه منعش ولذيذ مصنوع من مكونات سينابون الفريدة مثل قرفة ماكارا المخلوطة بالقه…"
type textarea "لاتيه منعش ولذيذ مصنوع من مكونات سينابون الفريدة مثل قرفة ماكارا المخلوطة بالقه…"
click at [164, 151] on input "Makara Cinnamon Iced Latte" at bounding box center [279, 146] width 286 height 11
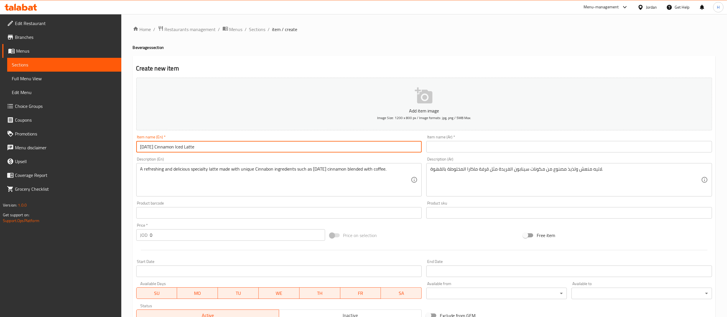
click at [164, 151] on input "Makara Cinnamon Iced Latte" at bounding box center [279, 146] width 286 height 11
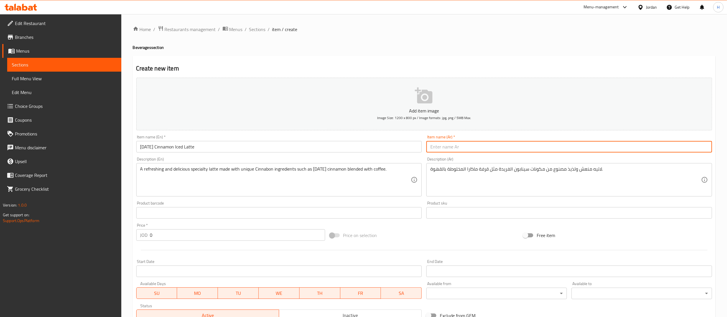
click at [466, 149] on input "text" at bounding box center [569, 146] width 286 height 11
paste input "لاتيه ماكارا المثلج بالقرفة"
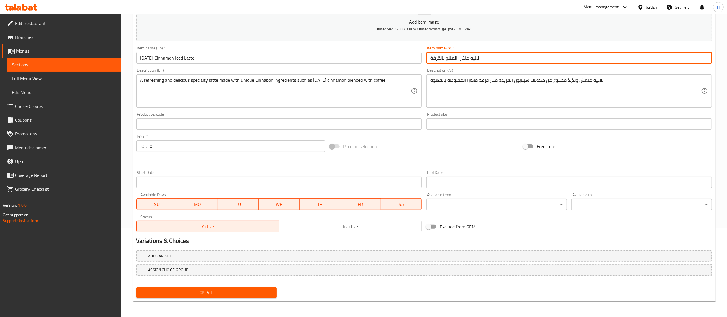
type input "لاتيه ماكارا المثلج بالقرفة"
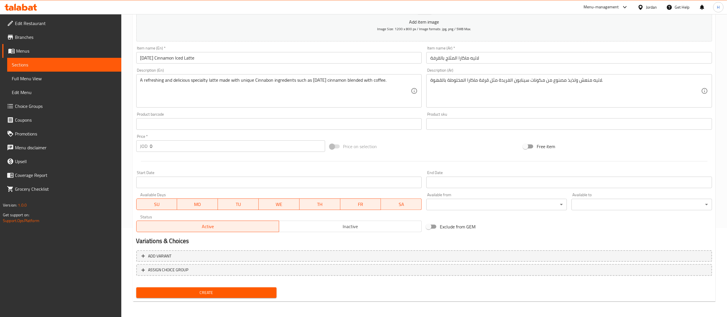
click at [424, 244] on h2 "Variations & Choices" at bounding box center [424, 241] width 576 height 9
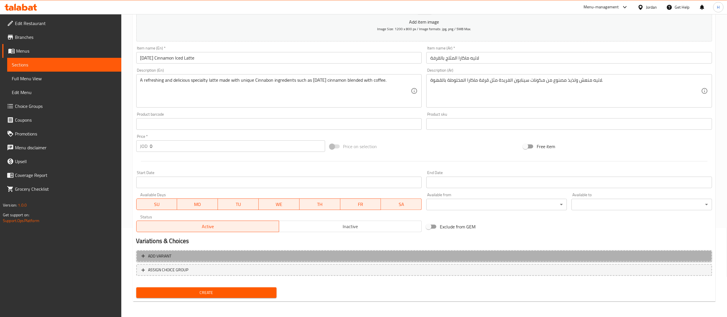
click at [419, 252] on button "Add variant" at bounding box center [424, 256] width 576 height 12
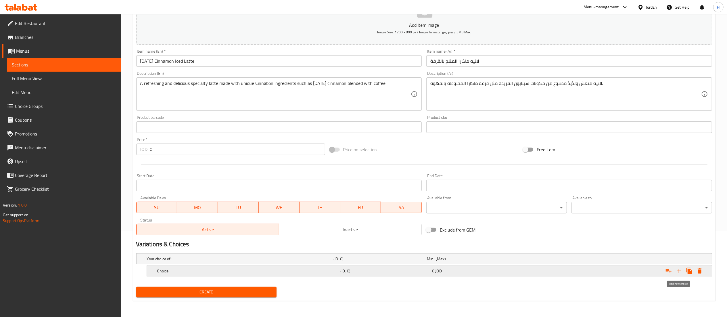
click at [680, 271] on icon "Expand" at bounding box center [678, 270] width 7 height 7
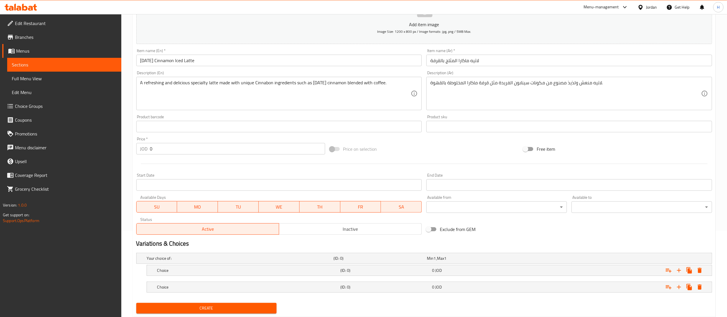
scroll to position [103, 0]
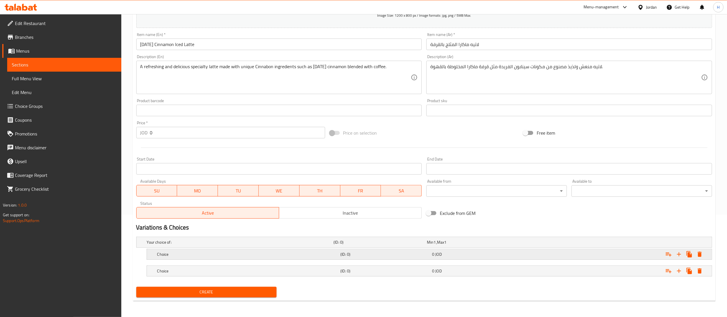
click at [306, 253] on h5 "Choice" at bounding box center [247, 254] width 181 height 6
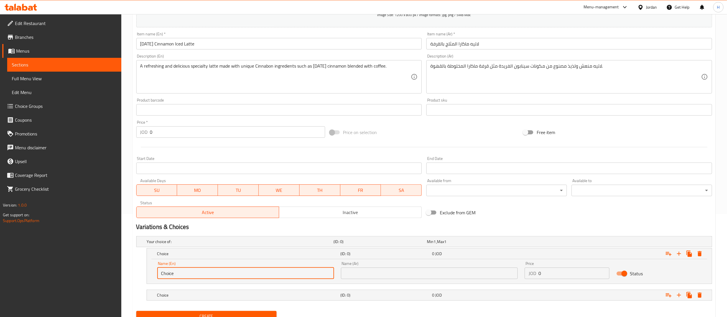
drag, startPoint x: 208, startPoint y: 273, endPoint x: 100, endPoint y: 283, distance: 108.5
click at [100, 283] on div "Edit Restaurant Branches Menus Sections Full Menu View Edit Menu Choice Groups …" at bounding box center [363, 126] width 727 height 430
type input "12 Oz"
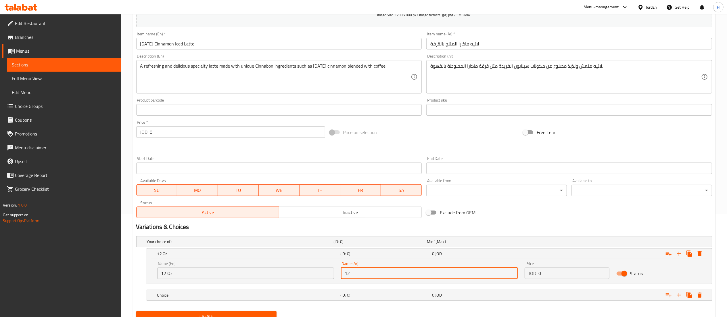
type input "12 أونصة"
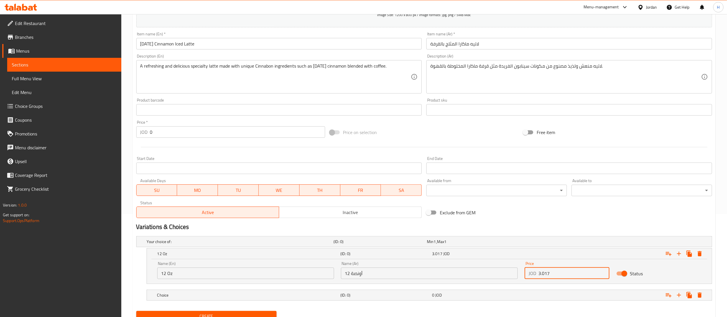
scroll to position [128, 0]
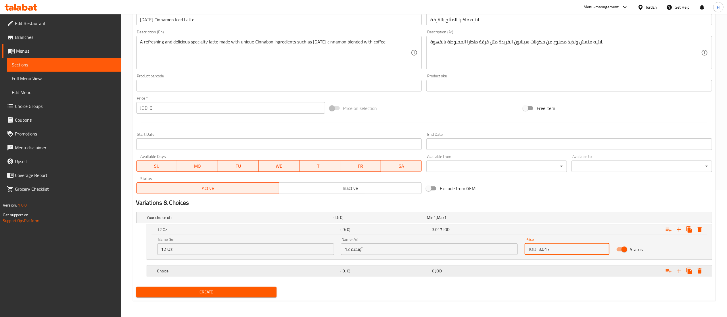
type input "3.017"
click at [361, 273] on h5 "(ID: 0)" at bounding box center [384, 271] width 89 height 6
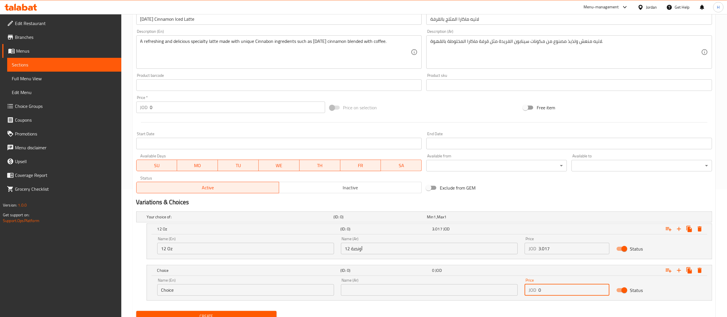
drag, startPoint x: 547, startPoint y: 291, endPoint x: 512, endPoint y: 289, distance: 34.8
click at [512, 289] on div "Name (En) Choice Name (En) Name (Ar) Name (Ar) Price JOD 0 Price Status" at bounding box center [429, 287] width 551 height 24
type input "32.32"
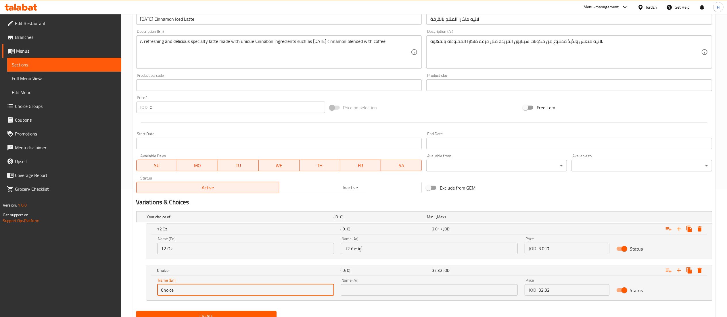
click at [249, 287] on input "Choice" at bounding box center [245, 289] width 177 height 11
type input "16 Oz"
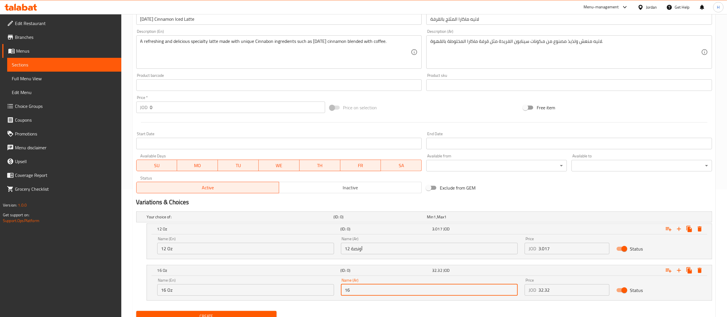
type input "16 أونصة"
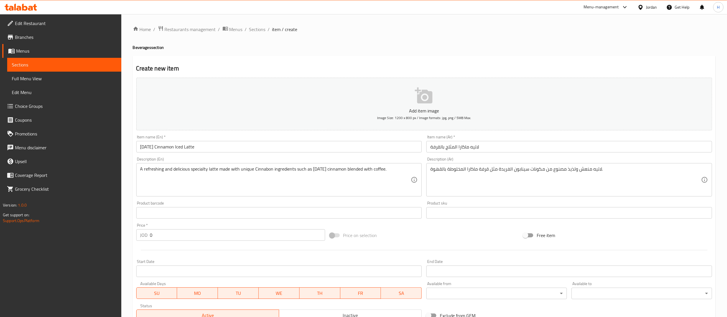
scroll to position [152, 0]
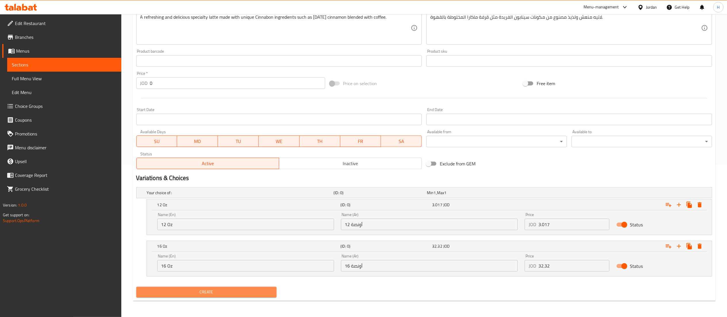
click at [199, 297] on button "Create" at bounding box center [206, 292] width 141 height 11
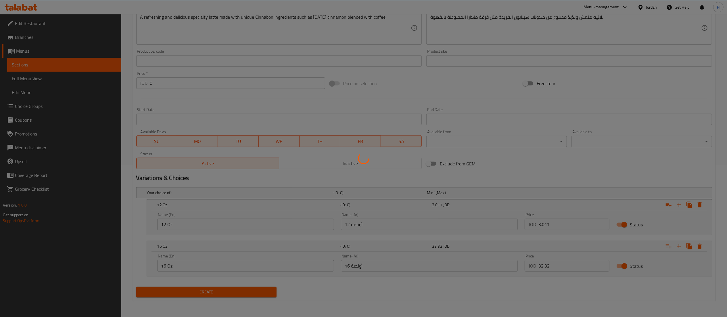
scroll to position [0, 0]
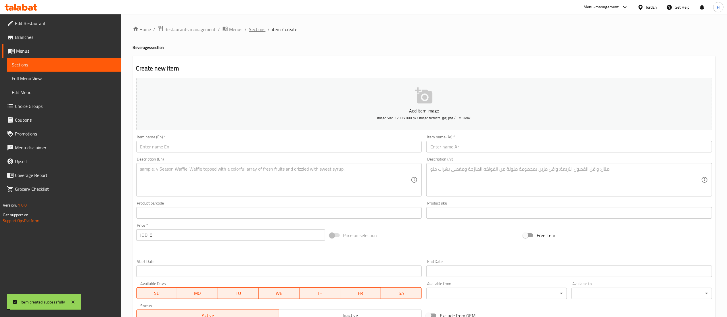
click at [256, 28] on span "Sections" at bounding box center [257, 29] width 16 height 7
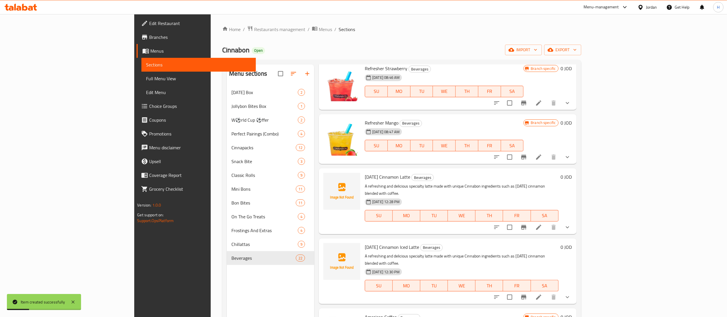
scroll to position [140, 0]
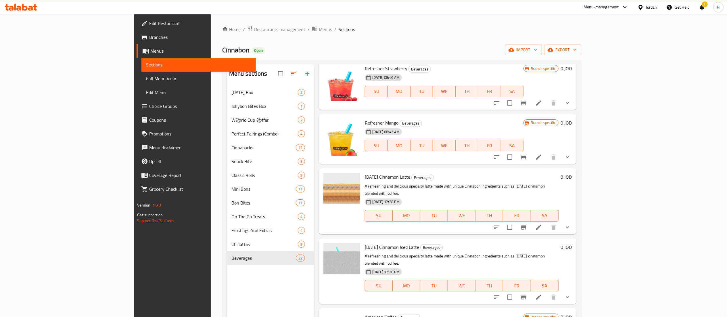
click at [11, 5] on icon at bounding box center [21, 7] width 32 height 7
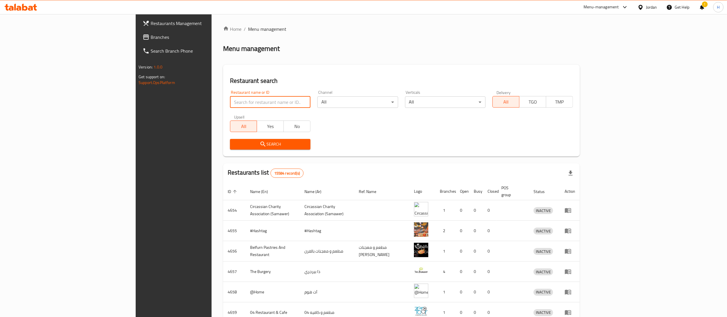
click at [230, 104] on input "search" at bounding box center [270, 101] width 80 height 11
click button "Search" at bounding box center [270, 144] width 80 height 11
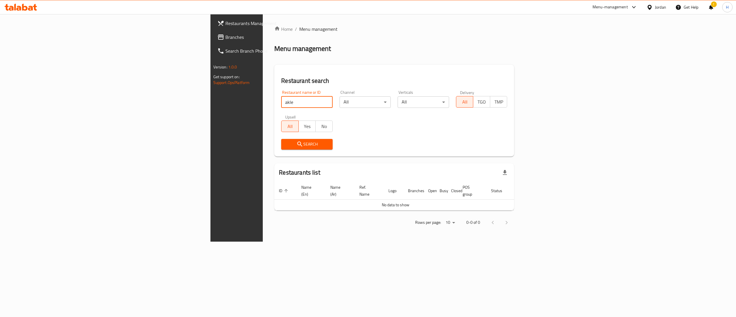
click button "Search" at bounding box center [306, 144] width 51 height 11
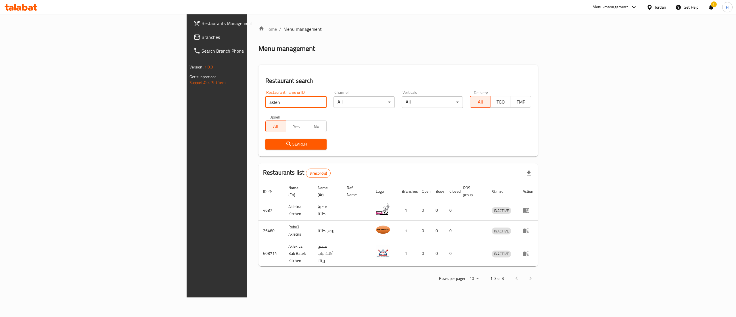
click button "Search" at bounding box center [295, 144] width 61 height 11
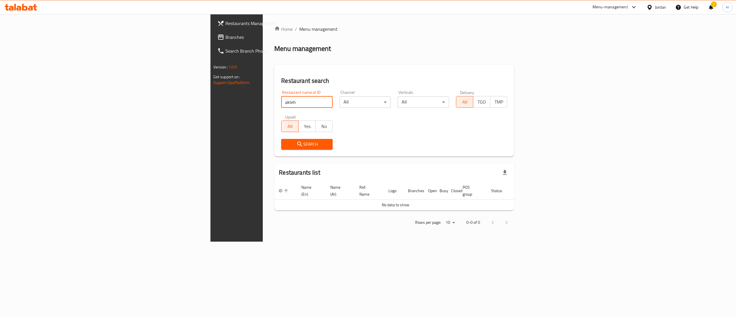
click at [281, 103] on input "akleh" at bounding box center [306, 101] width 51 height 11
type input "Akleh"
click button "Search" at bounding box center [306, 144] width 51 height 11
drag, startPoint x: 163, startPoint y: 99, endPoint x: 88, endPoint y: 94, distance: 75.8
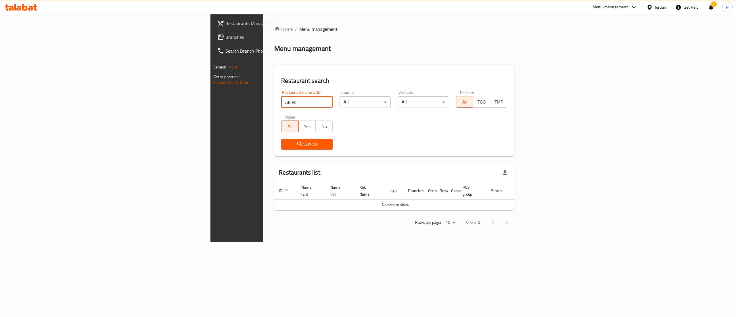
click at [210, 94] on div "Restaurants Management Branches Search Branch Phone Version: 1.0.0 Get support …" at bounding box center [367, 127] width 315 height 227
paste input "36781"
type input "36781"
click button "Search" at bounding box center [306, 144] width 51 height 11
click at [225, 36] on span "Branches" at bounding box center [276, 37] width 103 height 7
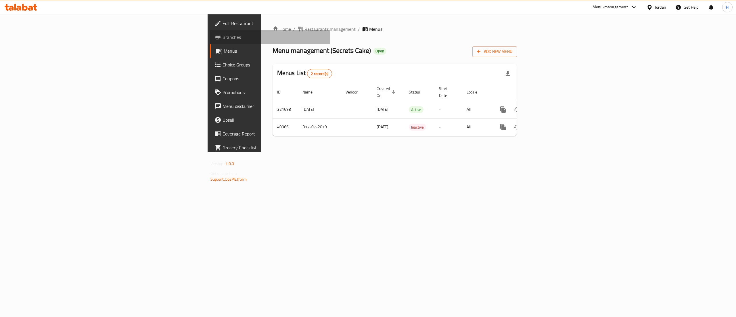
click at [222, 36] on span "Branches" at bounding box center [273, 37] width 103 height 7
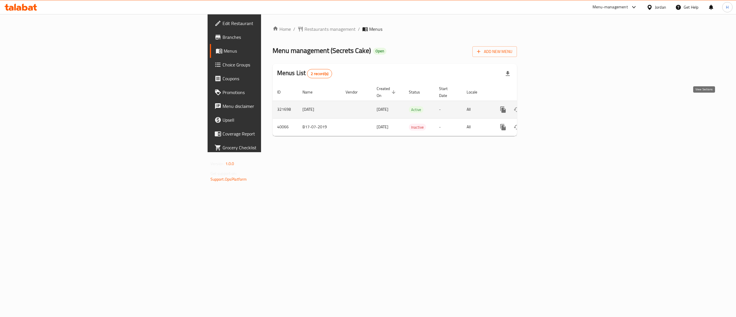
click at [548, 106] on icon "enhanced table" at bounding box center [544, 109] width 7 height 7
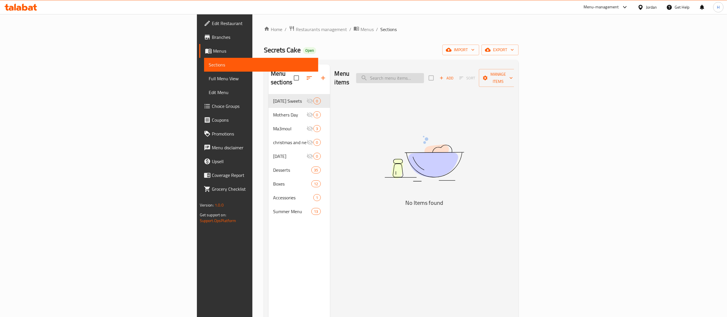
click at [424, 77] on input "search" at bounding box center [390, 78] width 68 height 10
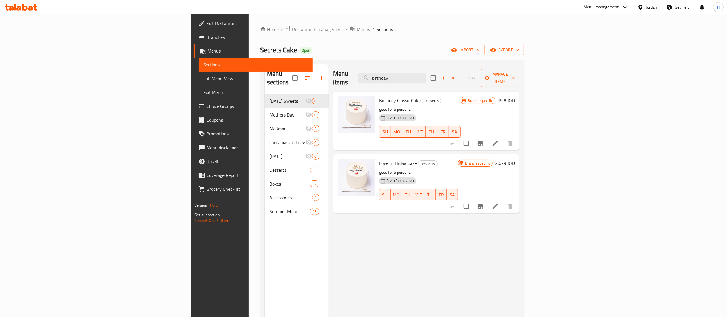
type input "birthday"
click at [515, 96] on h6 "19.8 JOD" at bounding box center [506, 100] width 17 height 8
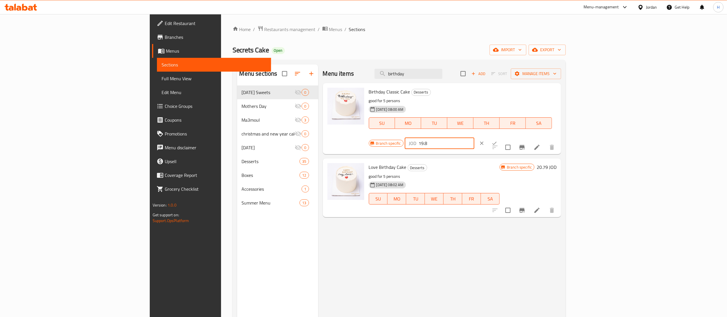
drag, startPoint x: 643, startPoint y: 94, endPoint x: 579, endPoint y: 101, distance: 64.5
click at [509, 137] on div "Branch specific JOD 19.8 ​" at bounding box center [439, 143] width 140 height 13
type input "20.79"
click at [501, 137] on button "ok" at bounding box center [494, 143] width 13 height 13
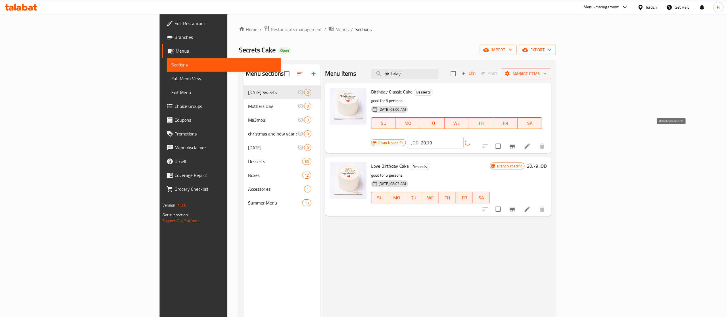
click at [516, 143] on icon "Branch-specific-item" at bounding box center [512, 146] width 7 height 7
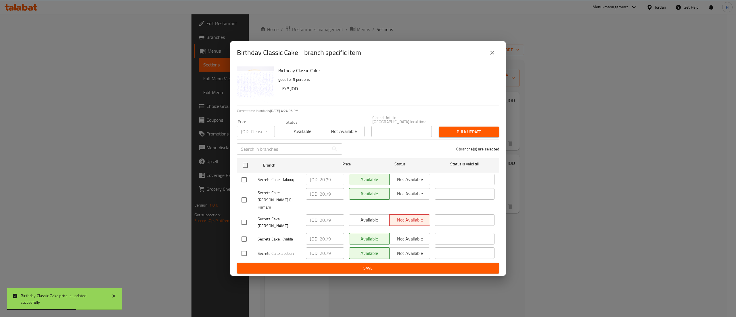
click at [492, 56] on icon "close" at bounding box center [492, 52] width 7 height 7
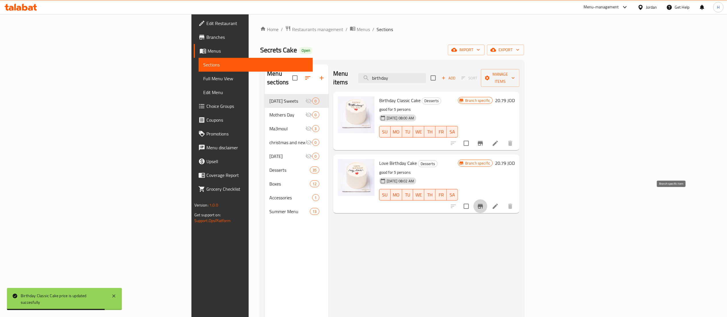
click at [484, 203] on icon "Branch-specific-item" at bounding box center [480, 206] width 7 height 7
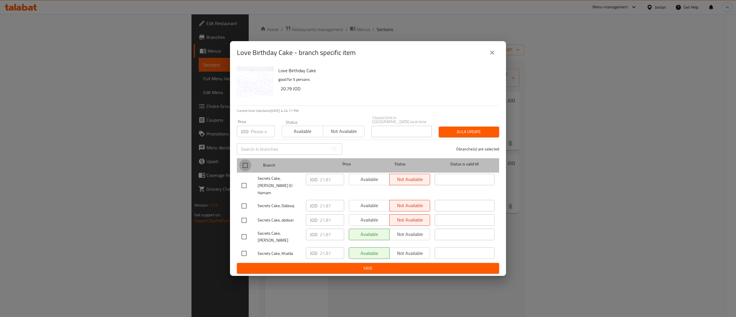
click at [245, 169] on input "checkbox" at bounding box center [245, 165] width 12 height 12
checkbox input "true"
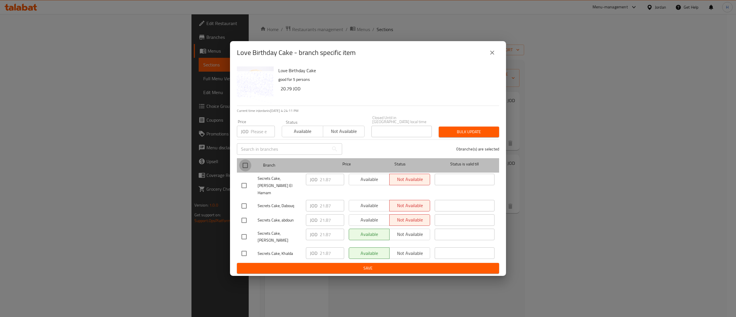
checkbox input "true"
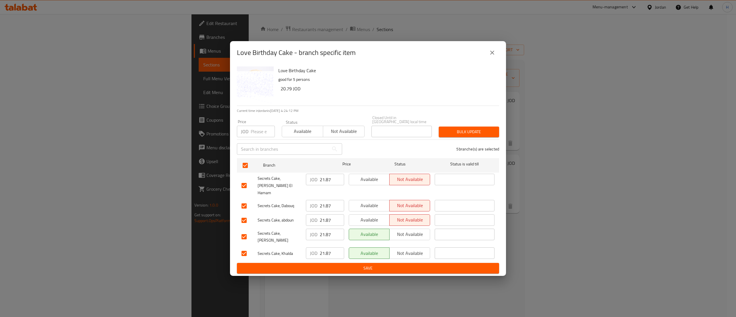
click at [257, 133] on input "number" at bounding box center [263, 131] width 24 height 11
type input "20.79"
click at [481, 131] on button "Bulk update" at bounding box center [469, 131] width 60 height 11
